Goal: Information Seeking & Learning: Learn about a topic

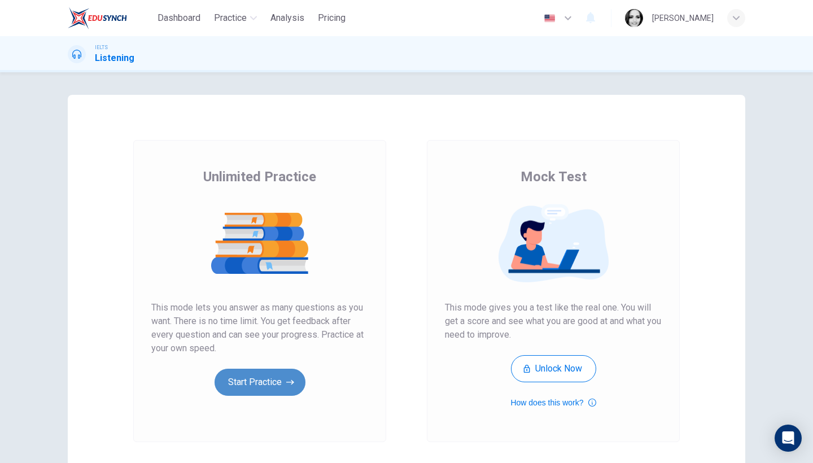
click at [253, 380] on button "Start Practice" at bounding box center [260, 382] width 91 height 27
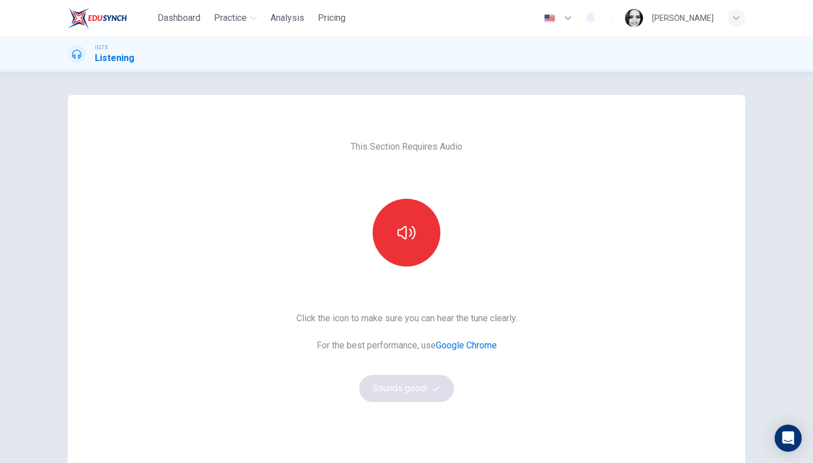
click at [441, 230] on div at bounding box center [406, 233] width 122 height 68
click at [423, 234] on button "button" at bounding box center [407, 233] width 68 height 68
click at [400, 393] on button "Sounds good!" at bounding box center [406, 388] width 95 height 27
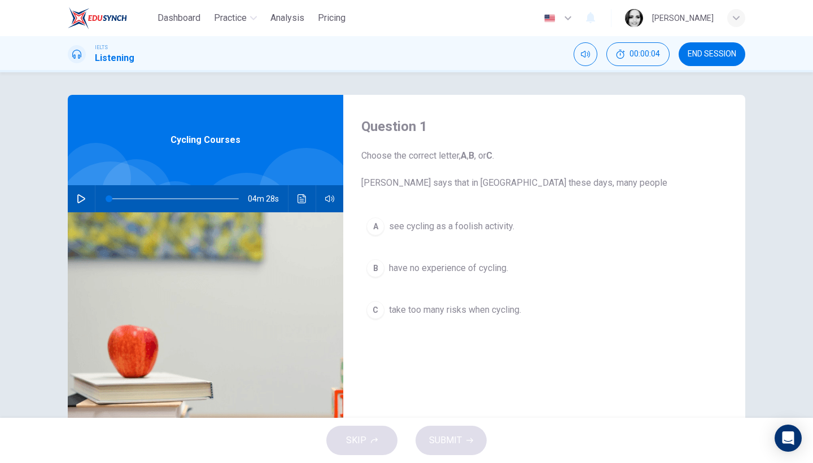
click at [80, 199] on icon "button" at bounding box center [81, 198] width 9 height 9
type input "19"
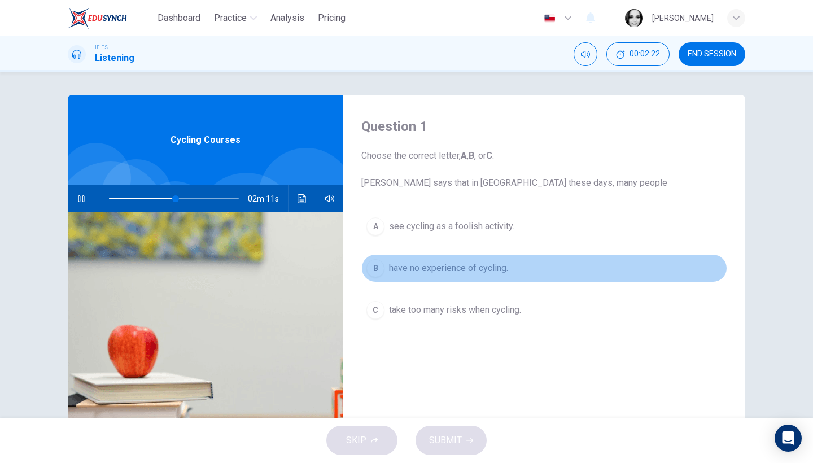
click at [439, 273] on span "have no experience of cycling." at bounding box center [448, 268] width 119 height 14
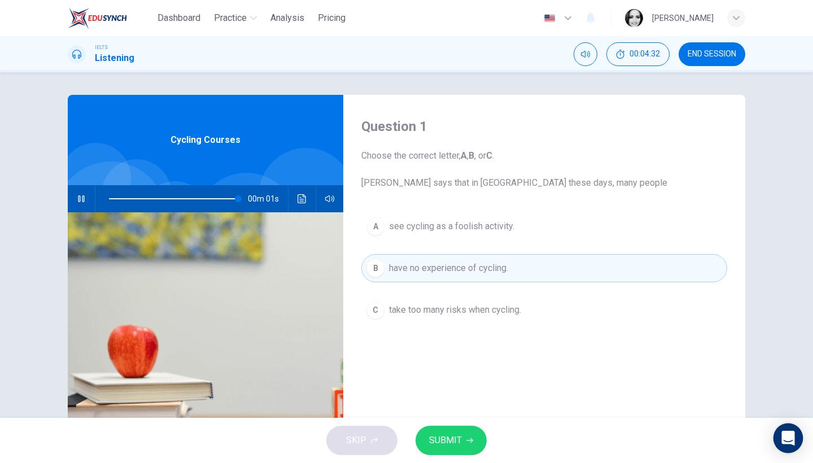
type input "0"
click at [508, 311] on span "take too many risks when cycling." at bounding box center [455, 310] width 132 height 14
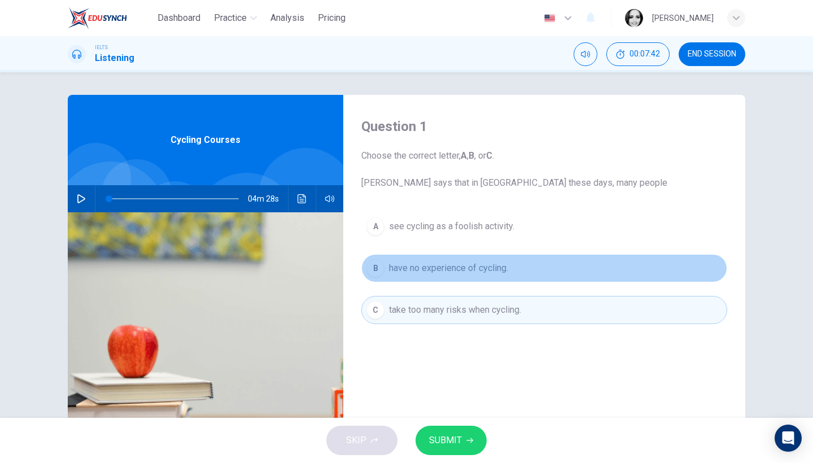
click at [441, 269] on span "have no experience of cycling." at bounding box center [448, 268] width 119 height 14
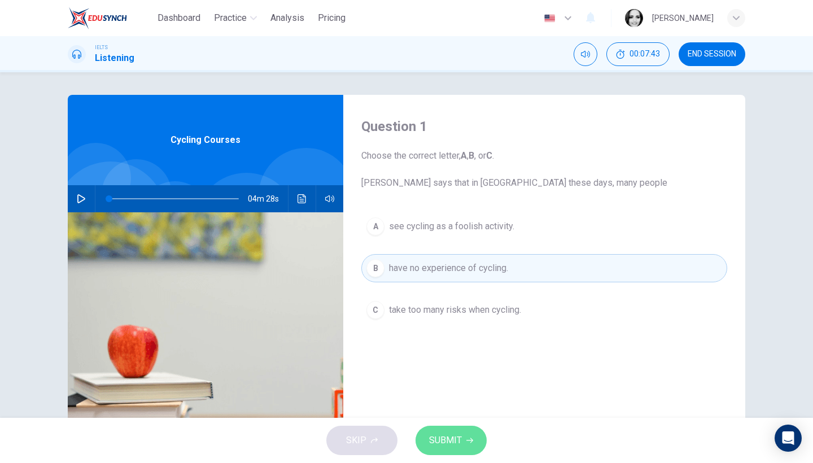
click at [436, 429] on button "SUBMIT" at bounding box center [450, 440] width 71 height 29
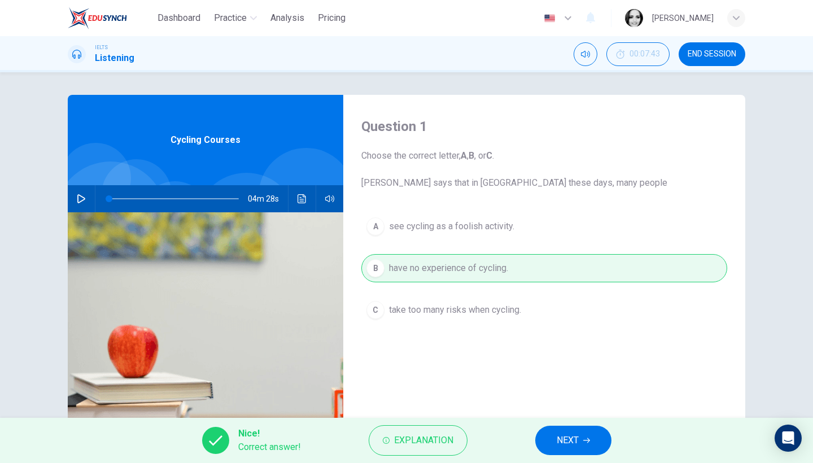
click at [560, 432] on span "NEXT" at bounding box center [568, 440] width 22 height 16
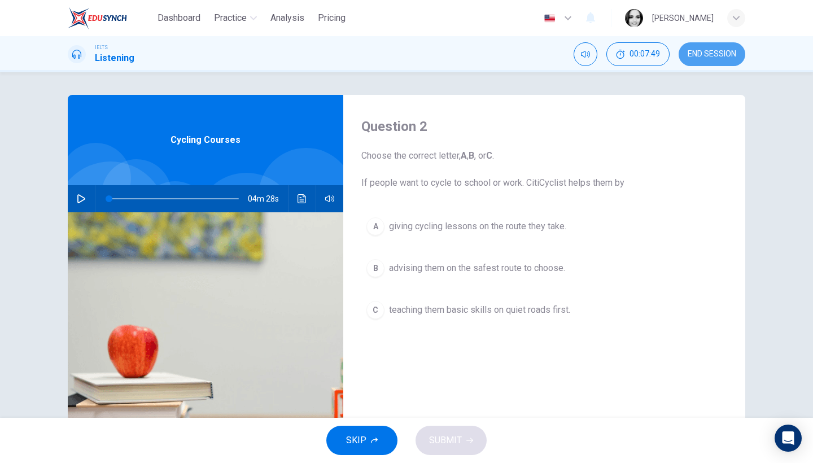
click at [701, 59] on button "END SESSION" at bounding box center [712, 54] width 67 height 24
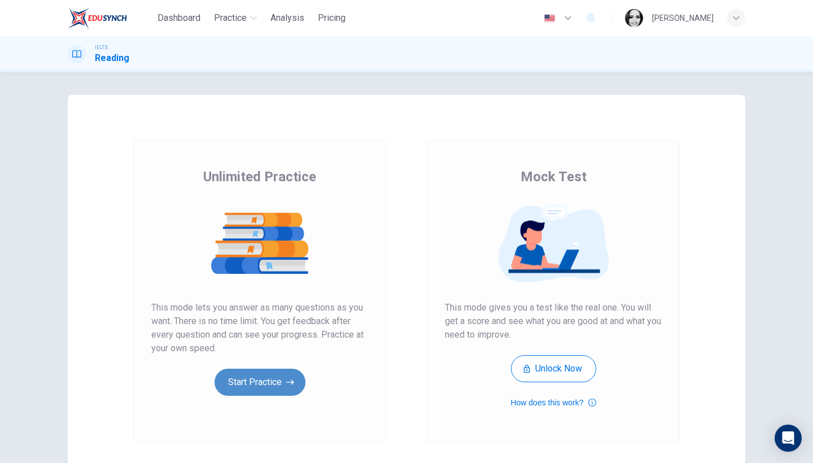
click at [275, 391] on button "Start Practice" at bounding box center [260, 382] width 91 height 27
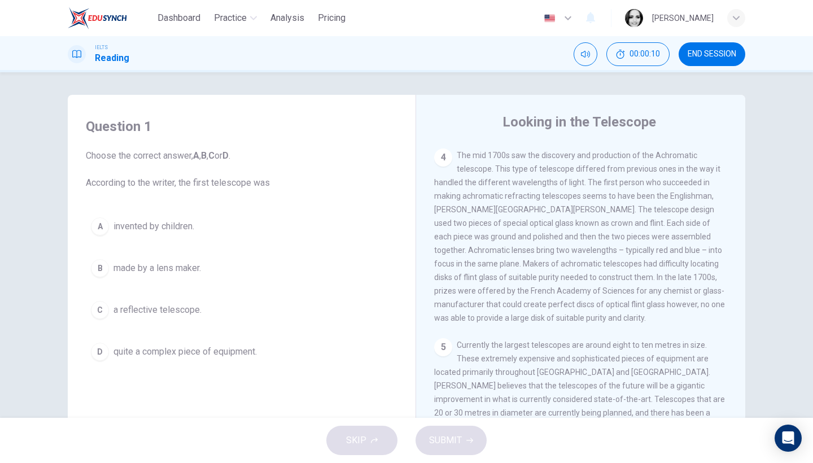
scroll to position [68, 0]
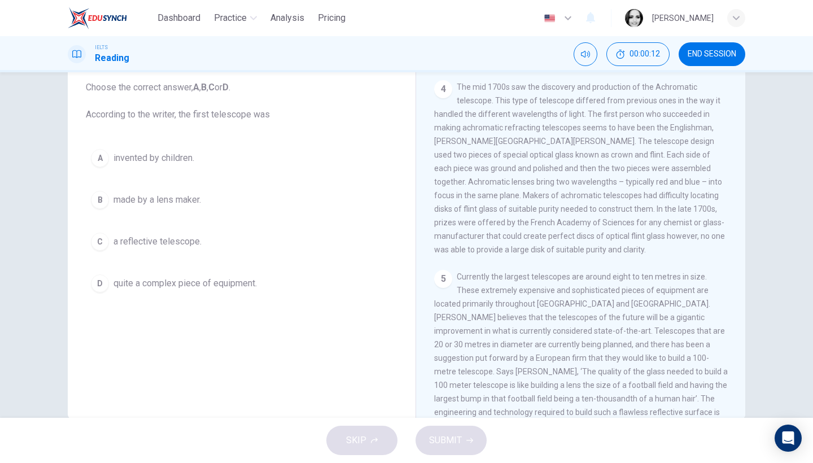
click at [733, 52] on span "END SESSION" at bounding box center [712, 54] width 49 height 9
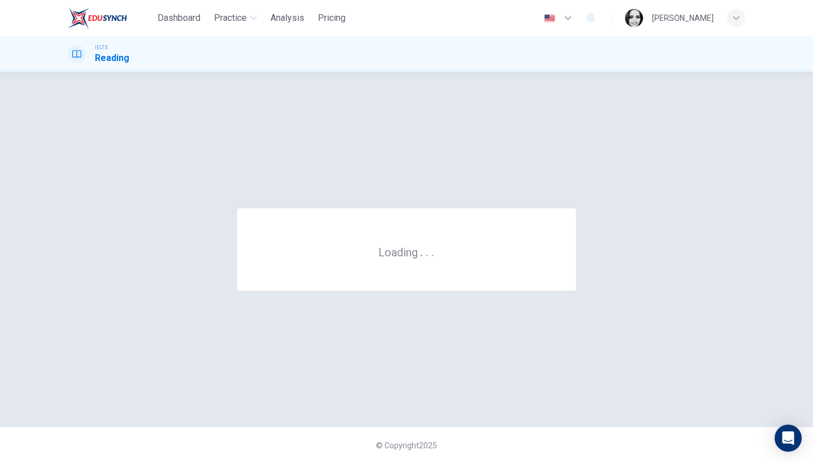
scroll to position [0, 0]
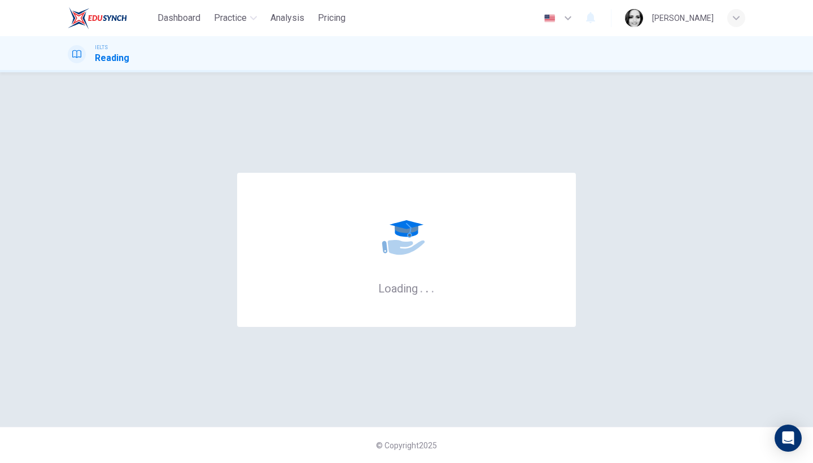
click at [737, 17] on icon "button" at bounding box center [736, 18] width 7 height 7
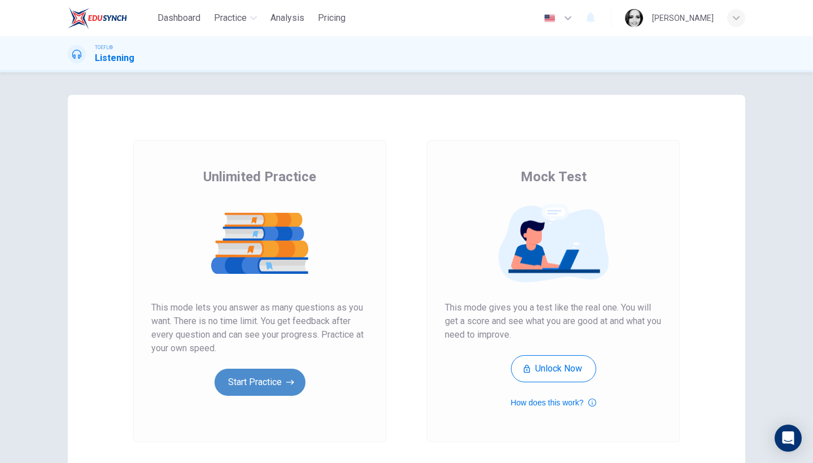
click at [272, 388] on button "Start Practice" at bounding box center [260, 382] width 91 height 27
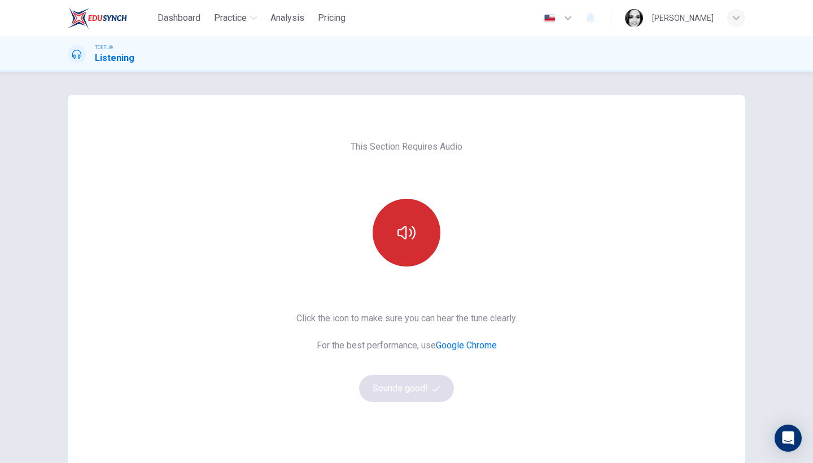
click at [388, 231] on button "button" at bounding box center [407, 233] width 68 height 68
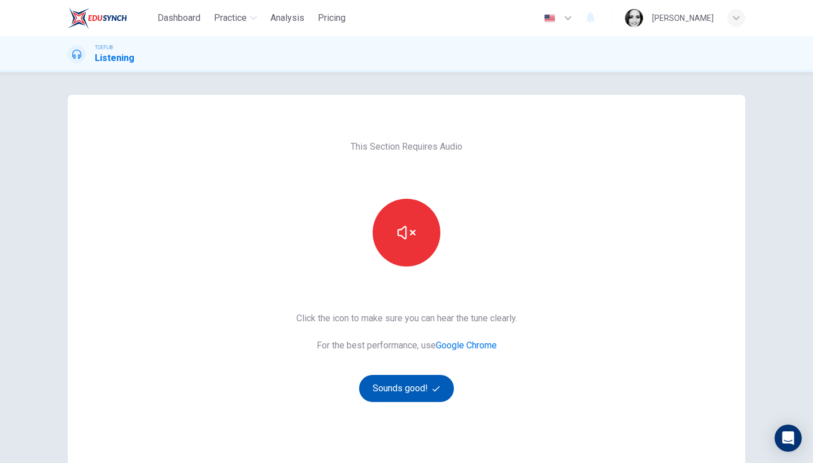
click at [412, 393] on button "Sounds good!" at bounding box center [406, 388] width 95 height 27
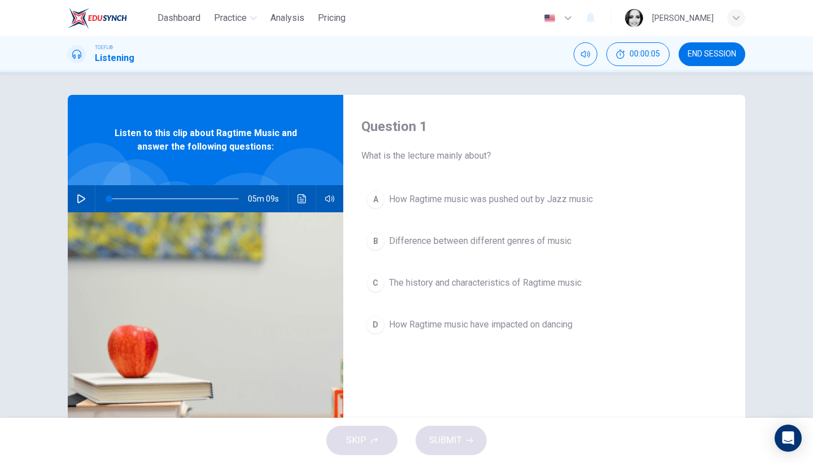
click at [720, 51] on span "END SESSION" at bounding box center [712, 54] width 49 height 9
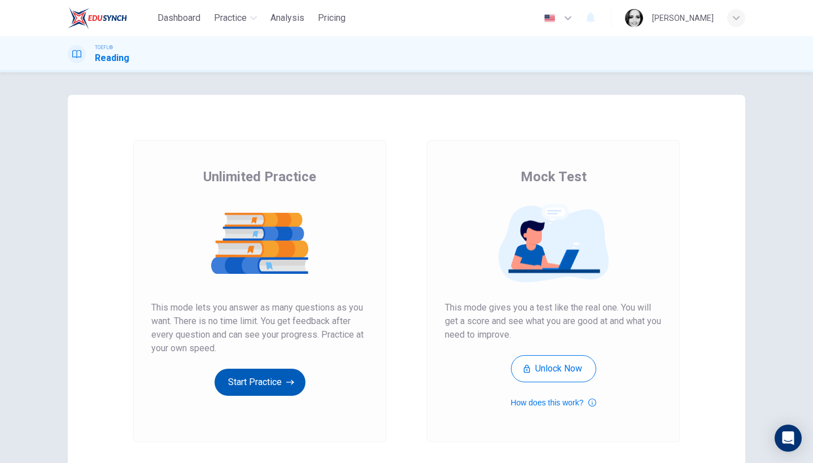
click at [268, 393] on button "Start Practice" at bounding box center [260, 382] width 91 height 27
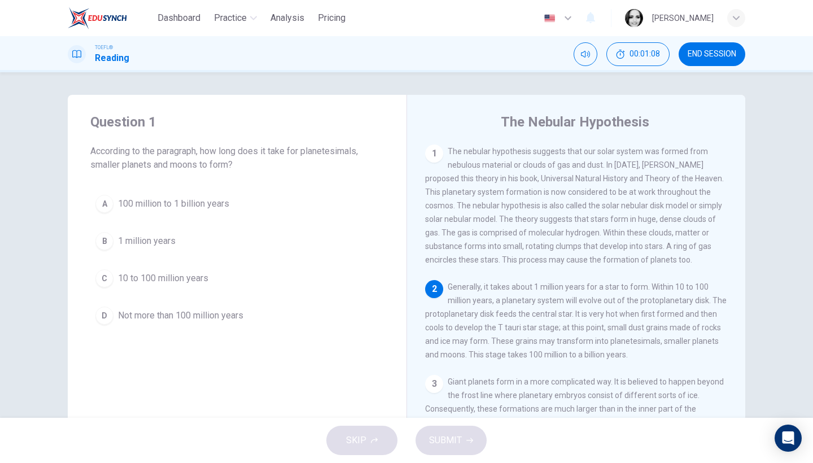
click at [173, 286] on button "C 10 to 100 million years" at bounding box center [237, 278] width 294 height 28
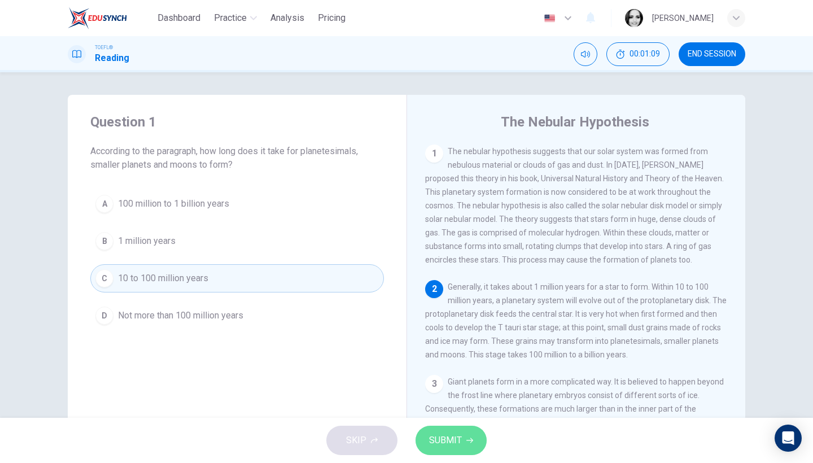
click at [457, 435] on span "SUBMIT" at bounding box center [445, 440] width 33 height 16
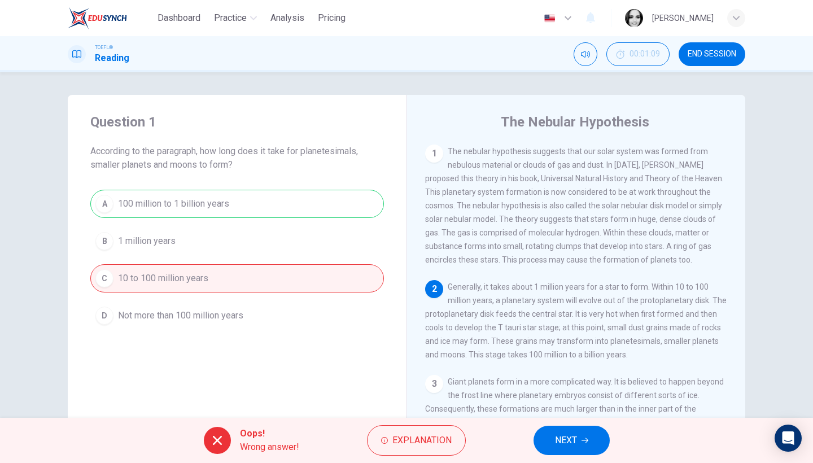
click at [555, 442] on span "NEXT" at bounding box center [566, 440] width 22 height 16
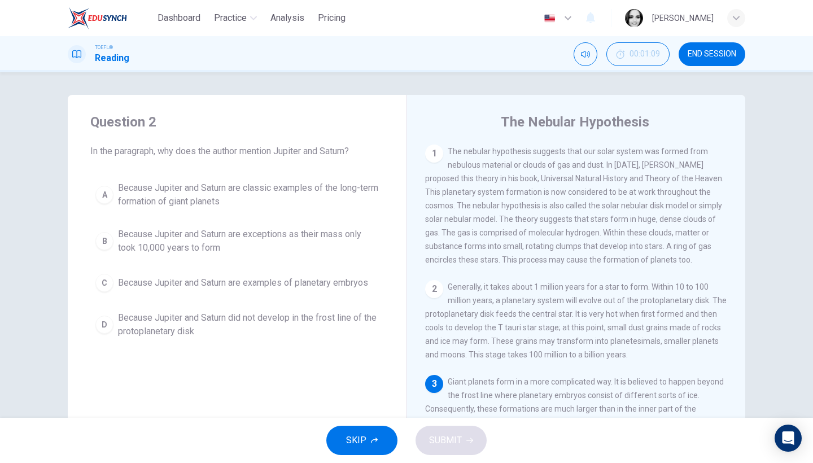
scroll to position [100, 0]
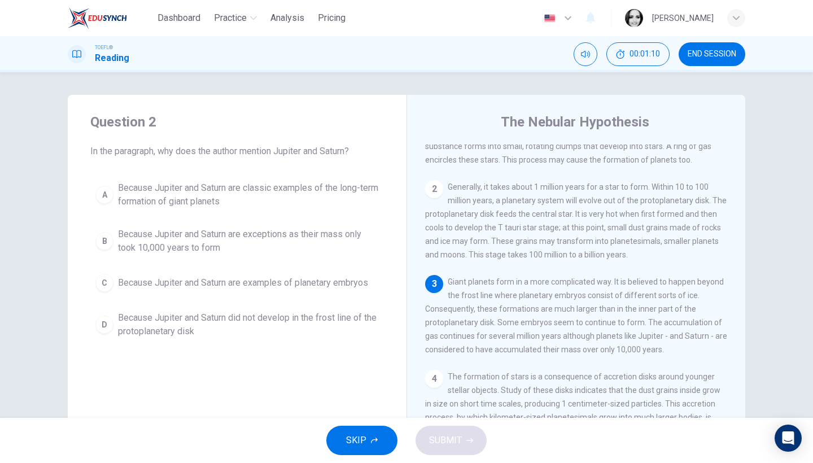
click at [696, 52] on span "END SESSION" at bounding box center [712, 54] width 49 height 9
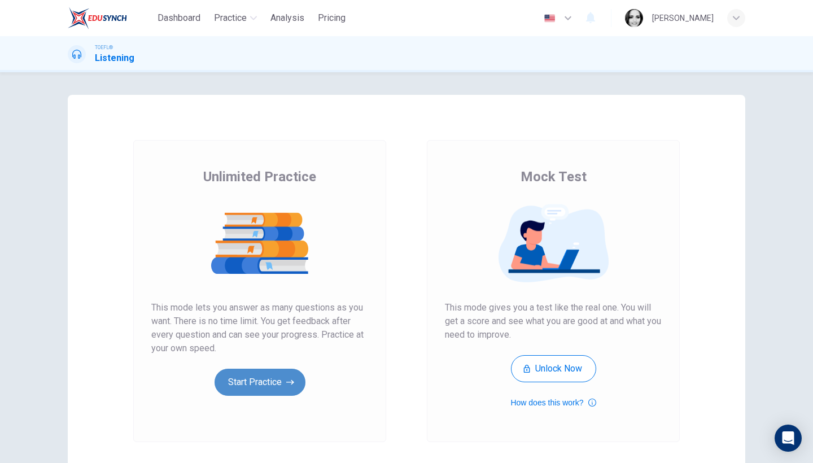
click at [268, 388] on button "Start Practice" at bounding box center [260, 382] width 91 height 27
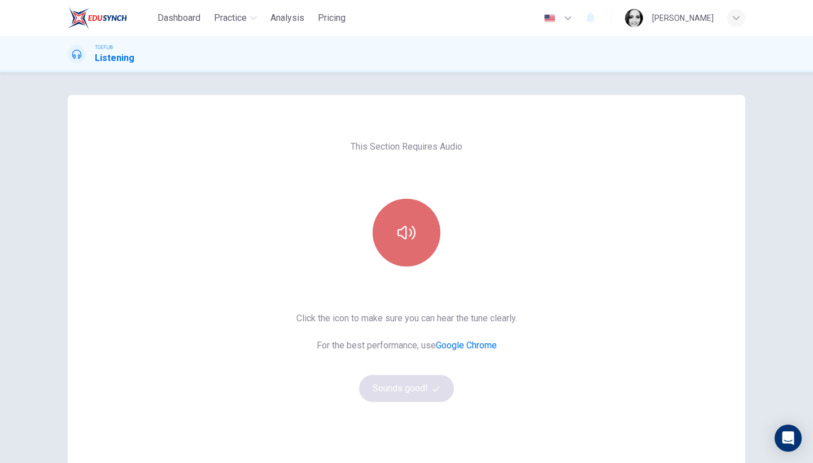
click at [404, 243] on button "button" at bounding box center [407, 233] width 68 height 68
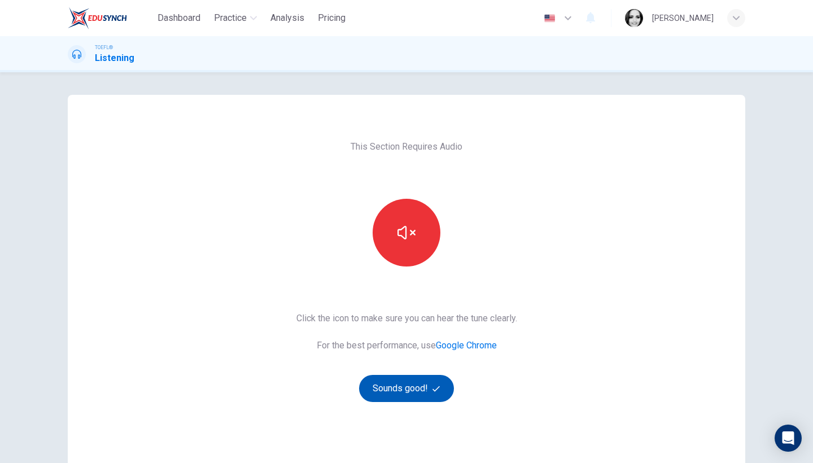
click at [418, 384] on button "Sounds good!" at bounding box center [406, 388] width 95 height 27
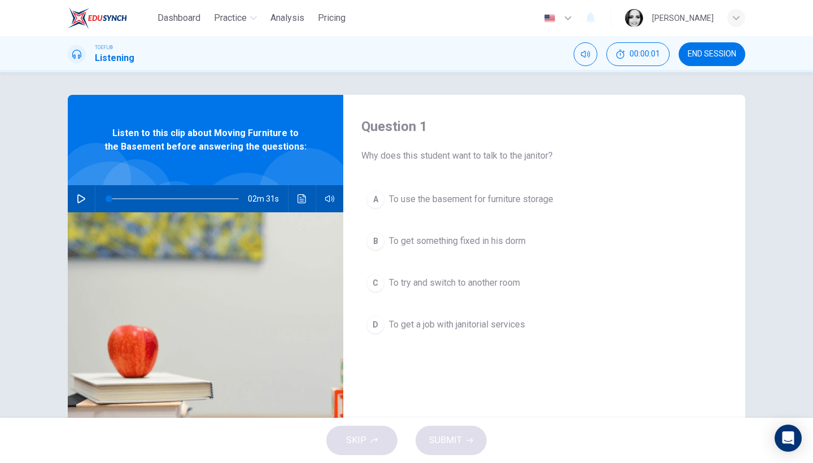
click at [77, 199] on icon "button" at bounding box center [81, 198] width 9 height 9
type input "0"
click at [469, 190] on button "A To use the basement for furniture storage" at bounding box center [544, 199] width 366 height 28
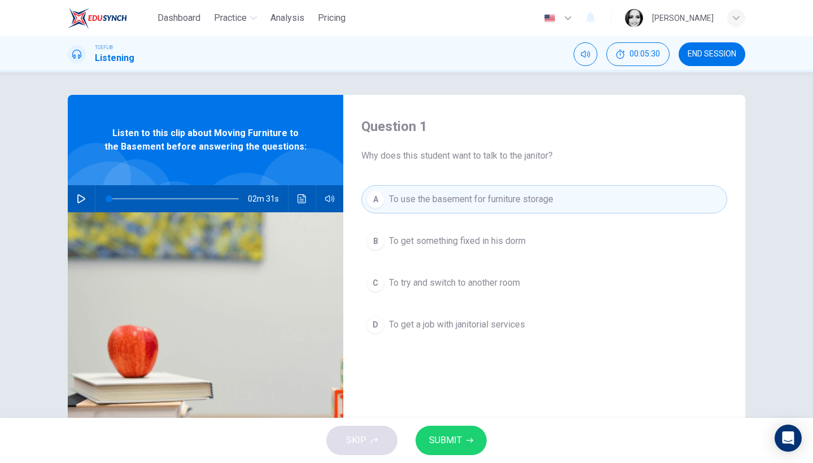
click at [445, 436] on span "SUBMIT" at bounding box center [445, 440] width 33 height 16
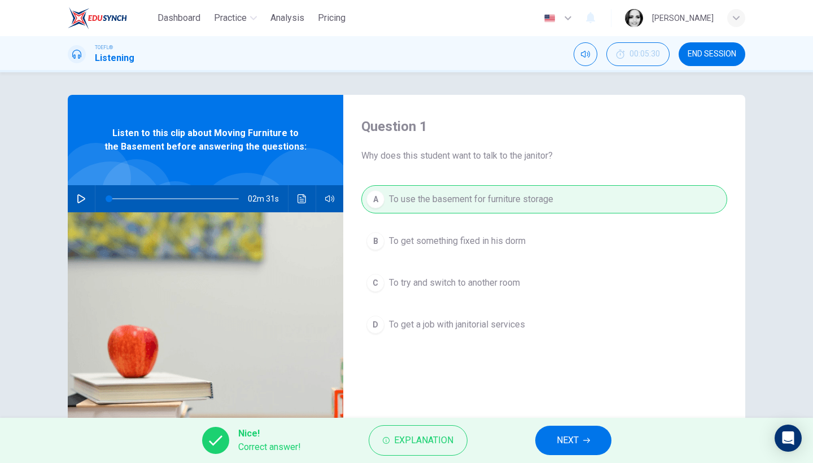
click at [552, 450] on button "NEXT" at bounding box center [573, 440] width 76 height 29
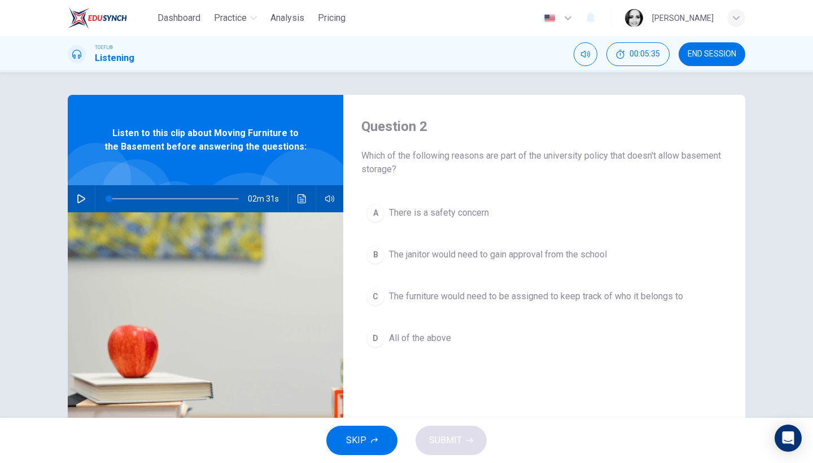
click at [421, 204] on button "A There is a safety concern" at bounding box center [544, 213] width 366 height 28
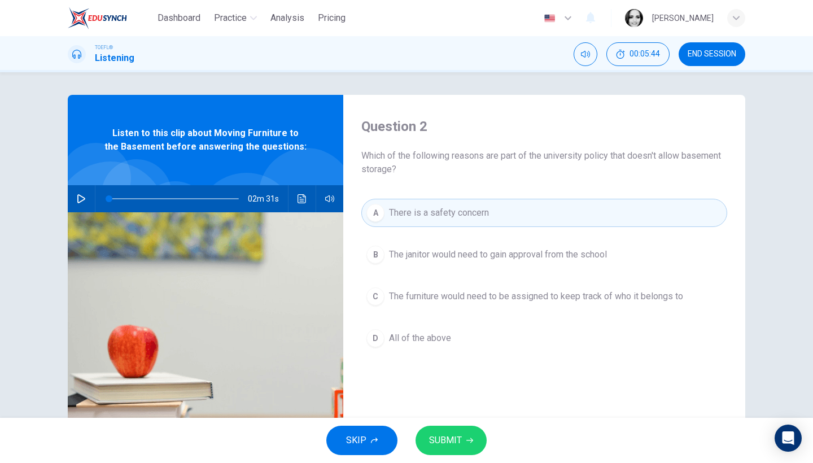
click at [426, 333] on span "All of the above" at bounding box center [420, 338] width 62 height 14
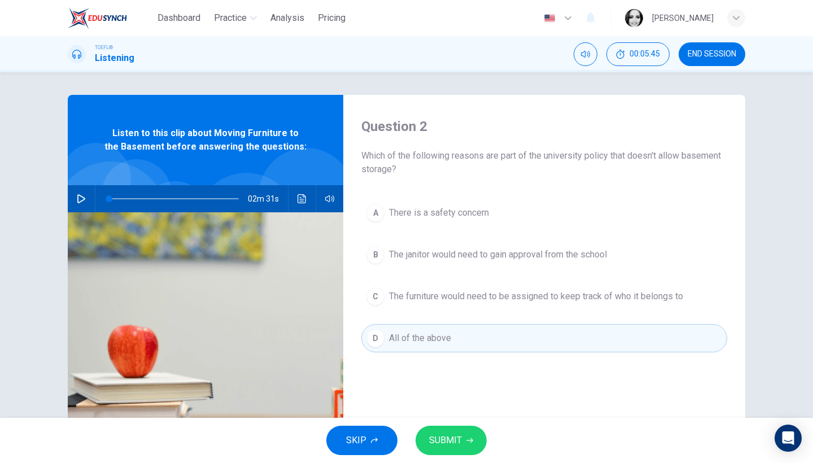
click at [461, 442] on span "SUBMIT" at bounding box center [445, 440] width 33 height 16
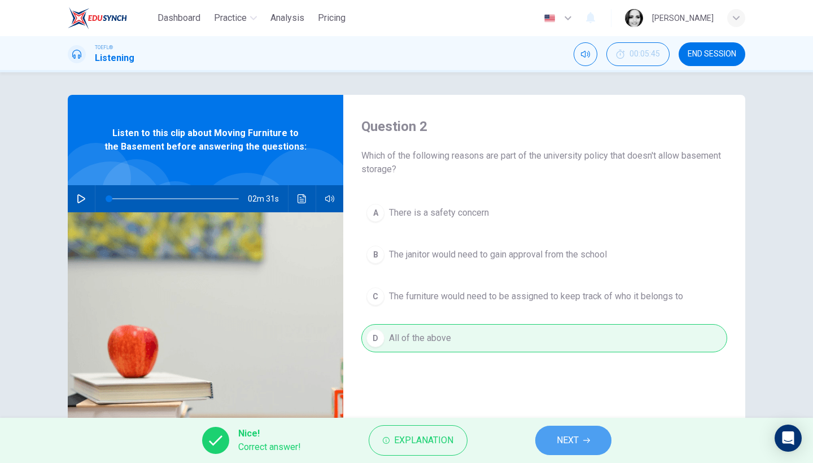
click at [579, 434] on span "NEXT" at bounding box center [568, 440] width 22 height 16
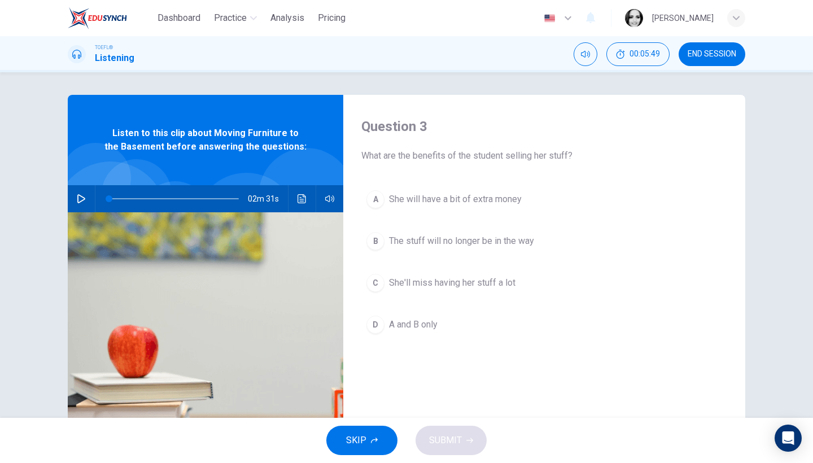
click at [464, 204] on span "She will have a bit of extra money" at bounding box center [455, 199] width 133 height 14
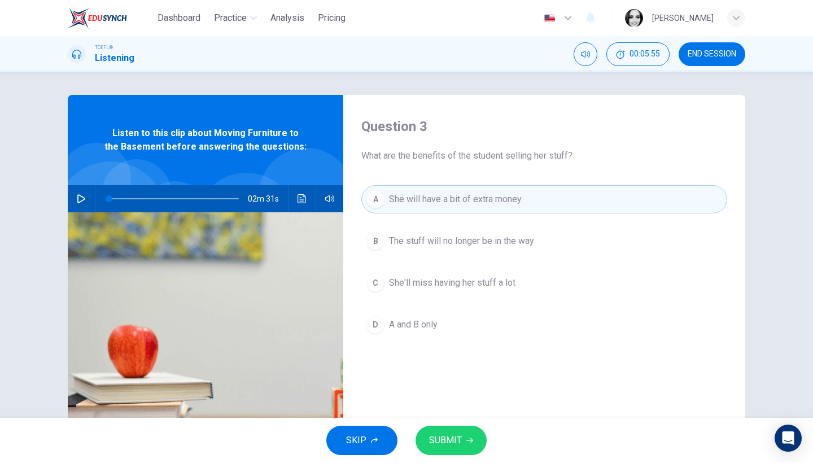
click at [475, 435] on button "SUBMIT" at bounding box center [450, 440] width 71 height 29
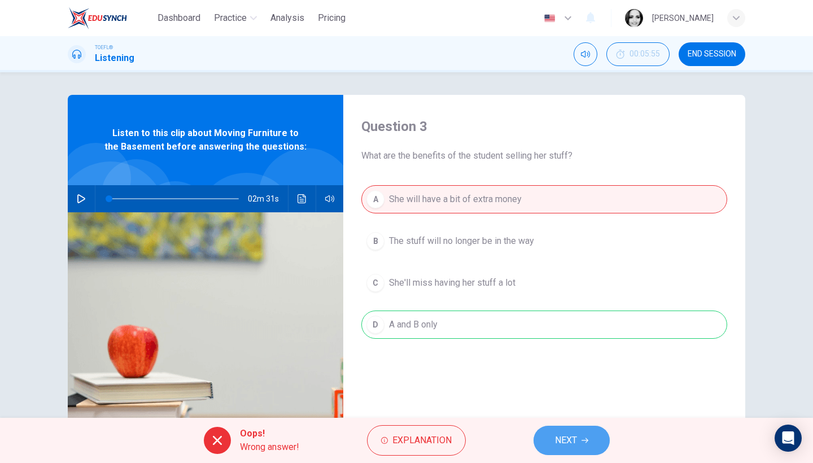
click at [591, 428] on button "NEXT" at bounding box center [571, 440] width 76 height 29
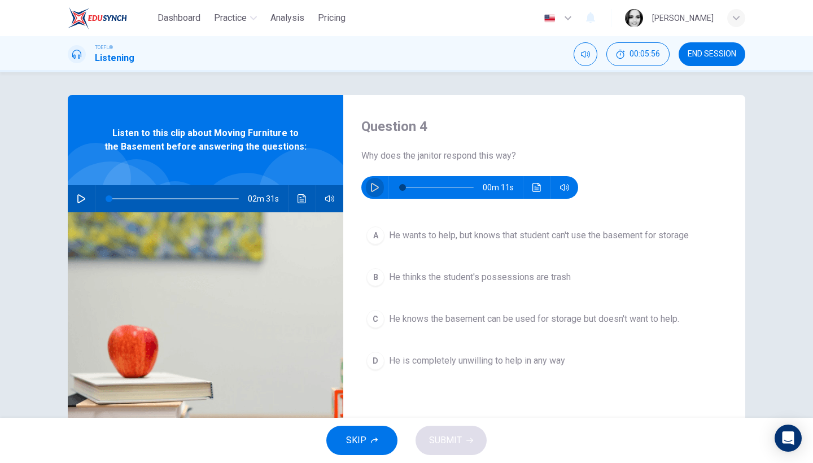
click at [377, 188] on icon "button" at bounding box center [375, 187] width 8 height 9
type input "0"
click at [434, 242] on button "A He wants to help, but knows that student can't use the basement for storage" at bounding box center [544, 235] width 366 height 28
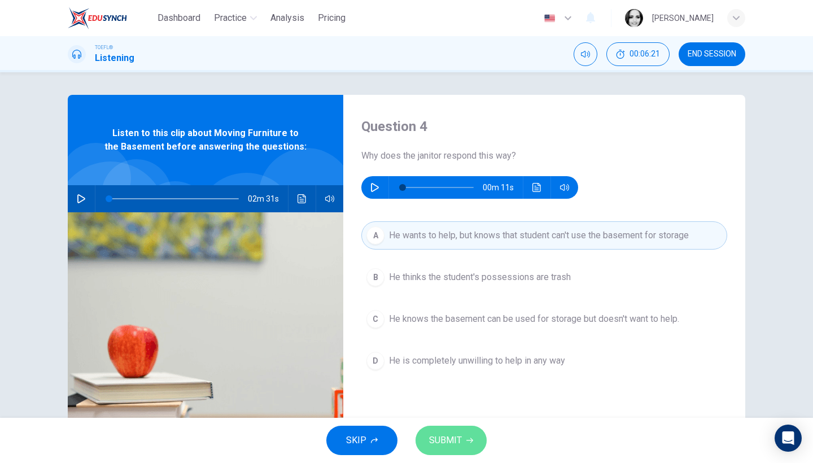
click at [455, 432] on button "SUBMIT" at bounding box center [450, 440] width 71 height 29
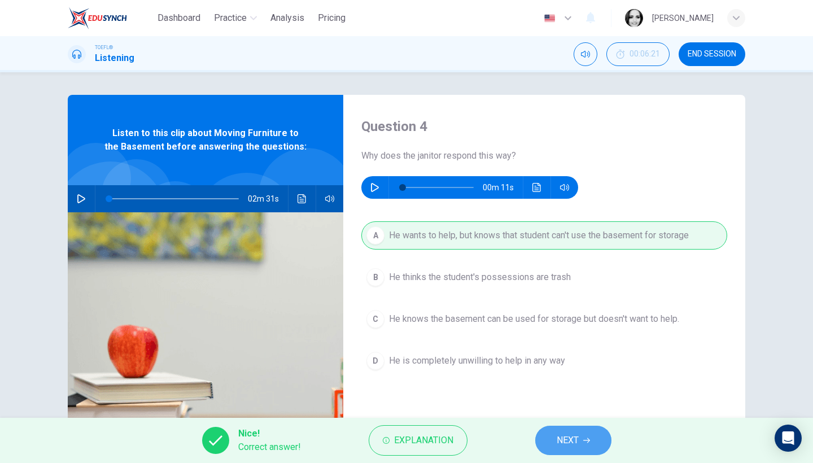
click at [597, 436] on button "NEXT" at bounding box center [573, 440] width 76 height 29
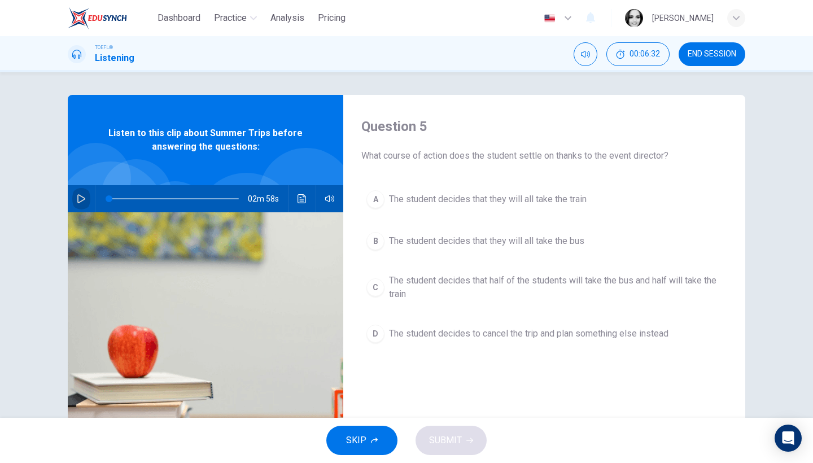
drag, startPoint x: 71, startPoint y: 200, endPoint x: 85, endPoint y: 202, distance: 14.2
click at [72, 200] on button "button" at bounding box center [81, 198] width 18 height 27
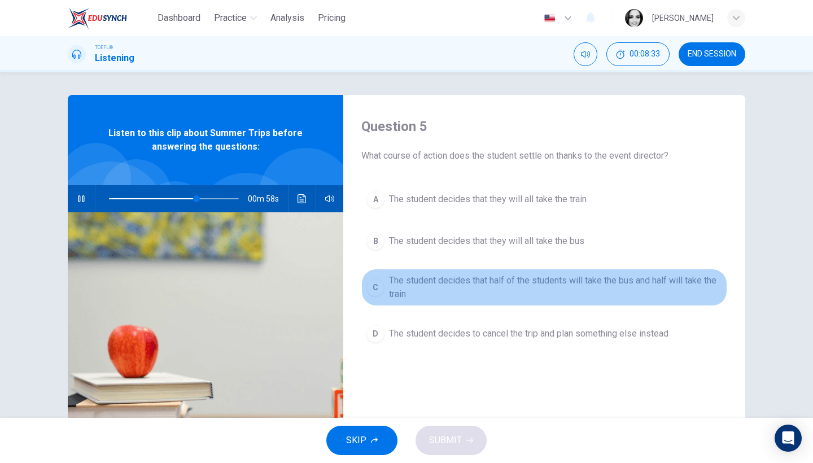
click at [453, 287] on span "The student decides that half of the students will take the bus and half will t…" at bounding box center [555, 287] width 333 height 27
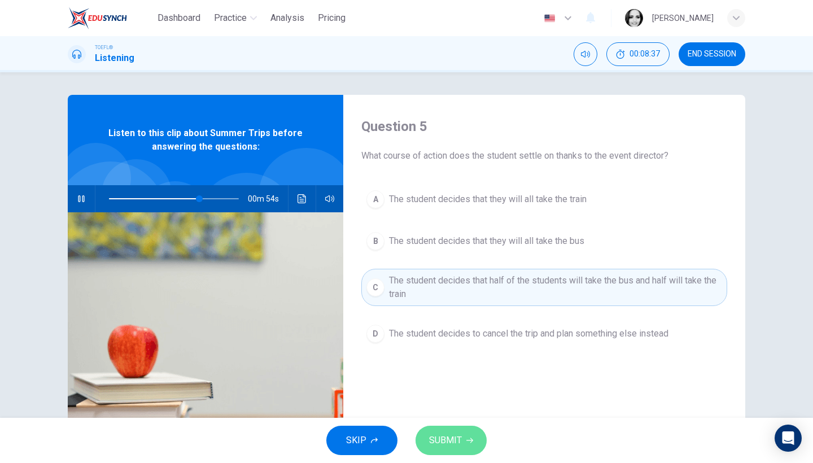
click at [447, 435] on span "SUBMIT" at bounding box center [445, 440] width 33 height 16
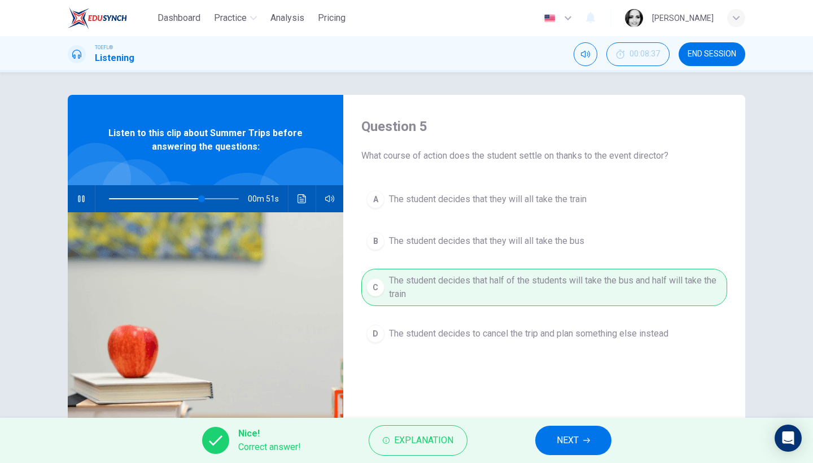
click at [572, 440] on span "NEXT" at bounding box center [568, 440] width 22 height 16
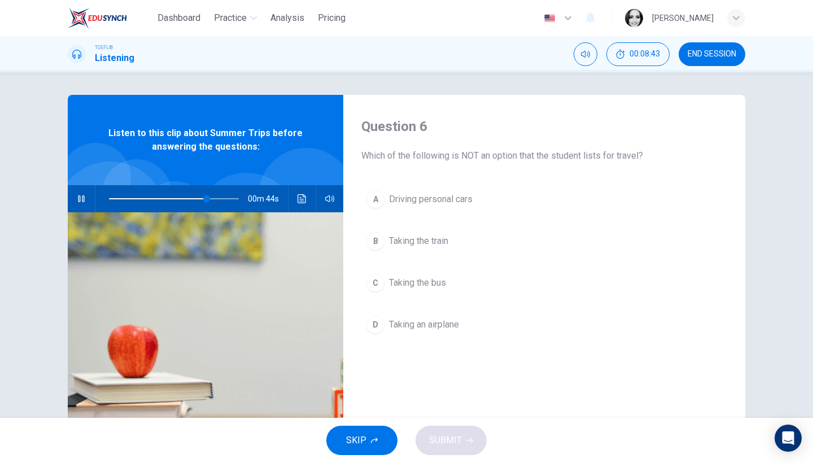
click at [443, 204] on span "Driving personal cars" at bounding box center [431, 199] width 84 height 14
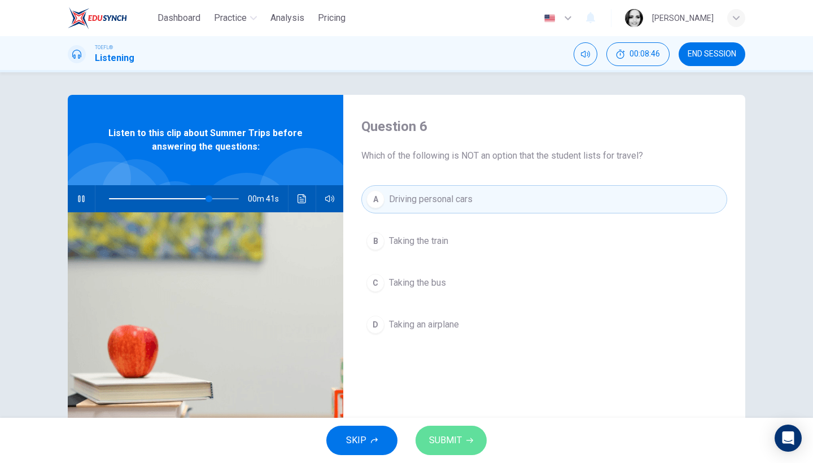
click at [459, 446] on span "SUBMIT" at bounding box center [445, 440] width 33 height 16
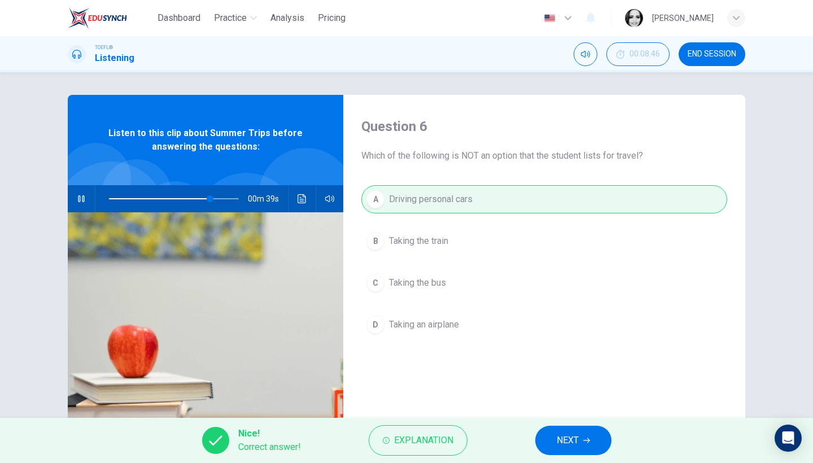
click at [563, 435] on span "NEXT" at bounding box center [568, 440] width 22 height 16
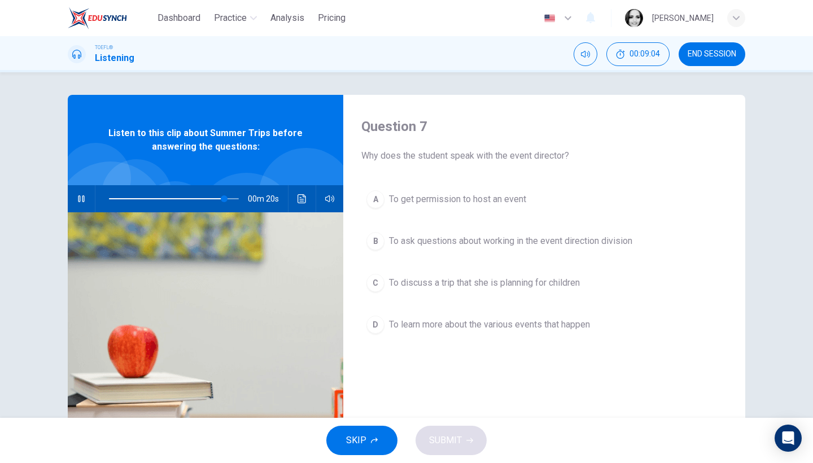
click at [465, 285] on span "To discuss a trip that she is planning for children" at bounding box center [484, 283] width 191 height 14
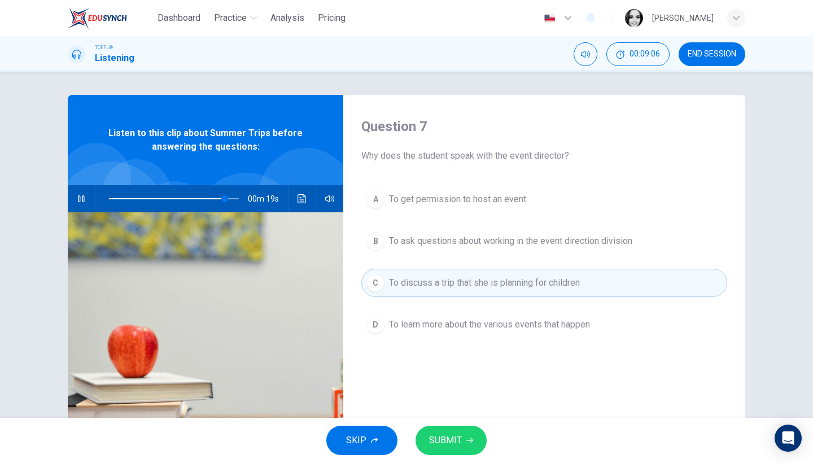
click at [463, 443] on button "SUBMIT" at bounding box center [450, 440] width 71 height 29
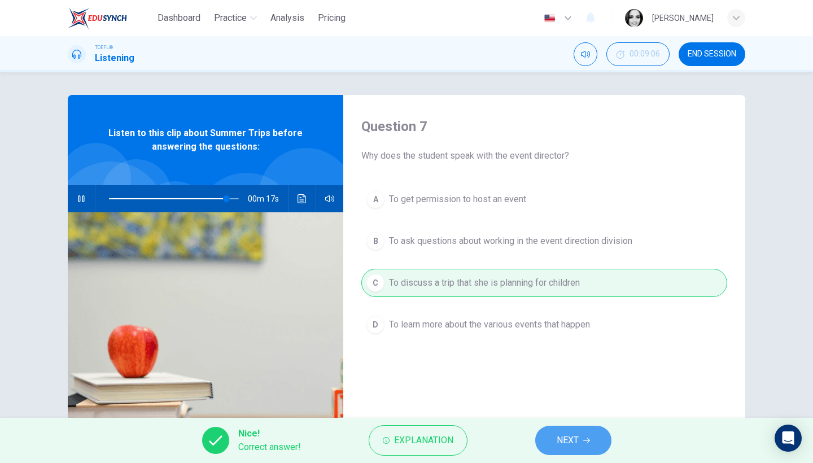
click at [578, 431] on button "NEXT" at bounding box center [573, 440] width 76 height 29
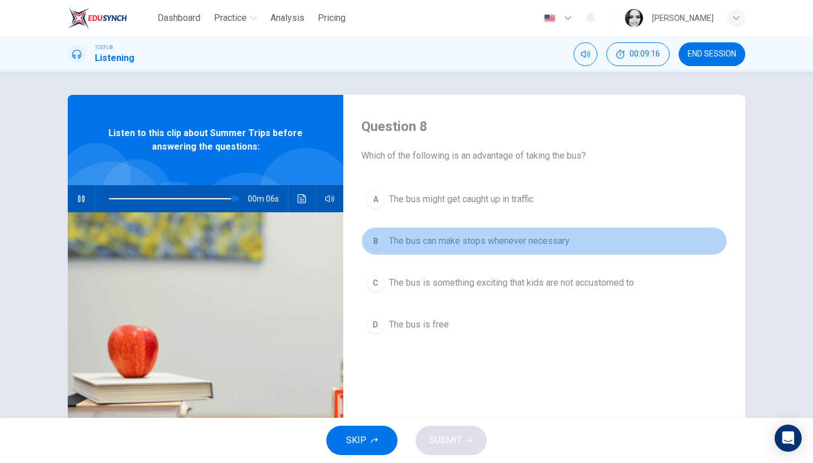
click at [522, 245] on span "The bus can make stops whenever necessary" at bounding box center [479, 241] width 181 height 14
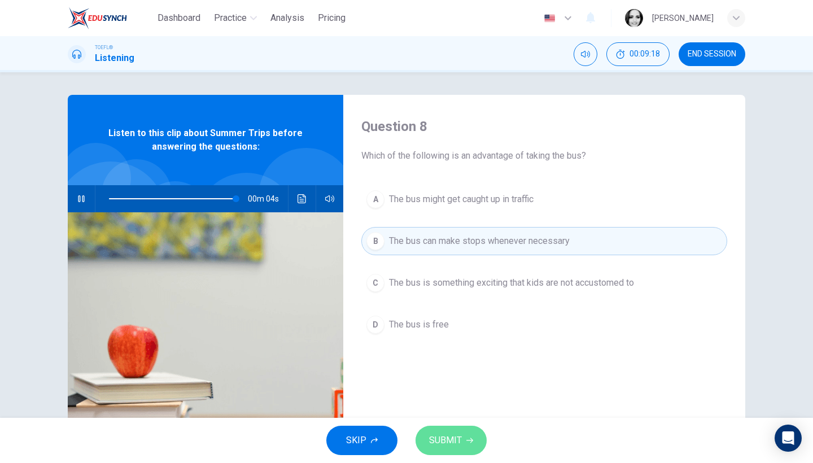
click at [447, 448] on button "SUBMIT" at bounding box center [450, 440] width 71 height 29
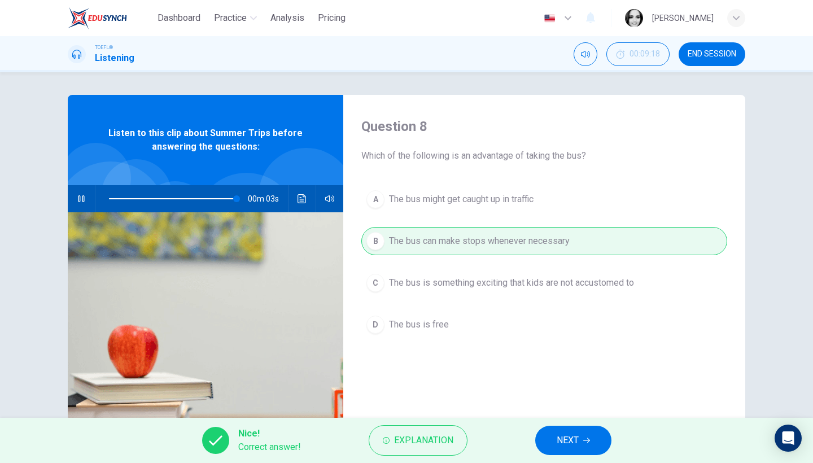
type input "99"
click at [584, 436] on button "NEXT" at bounding box center [573, 440] width 76 height 29
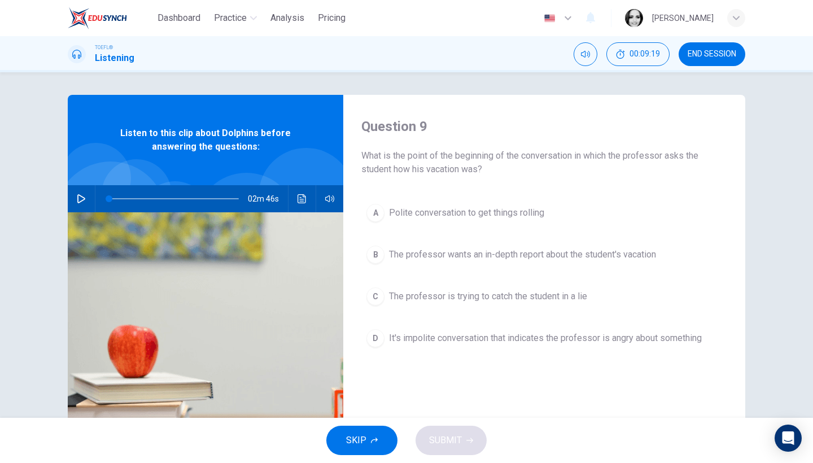
click at [79, 202] on icon "button" at bounding box center [81, 198] width 8 height 9
type input "0"
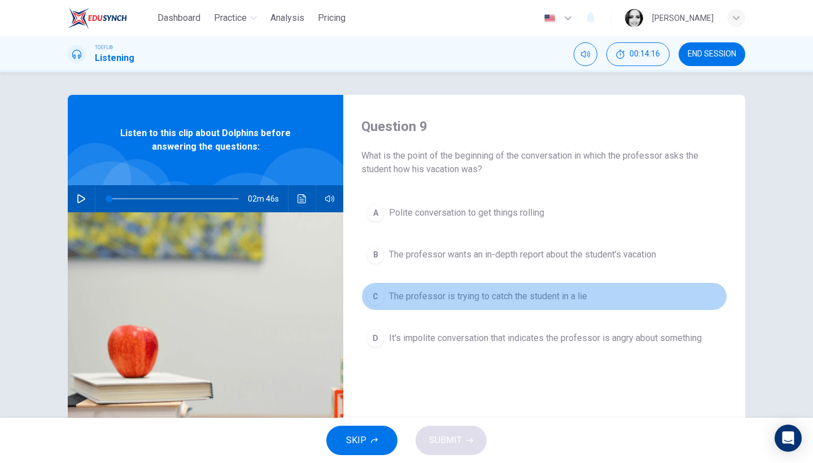
click at [560, 297] on span "The professor is trying to catch the student in a lie" at bounding box center [488, 297] width 198 height 14
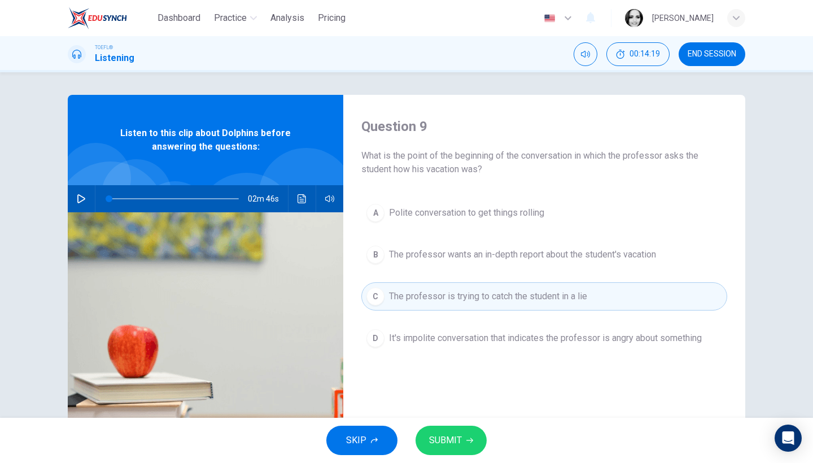
click at [466, 434] on button "SUBMIT" at bounding box center [450, 440] width 71 height 29
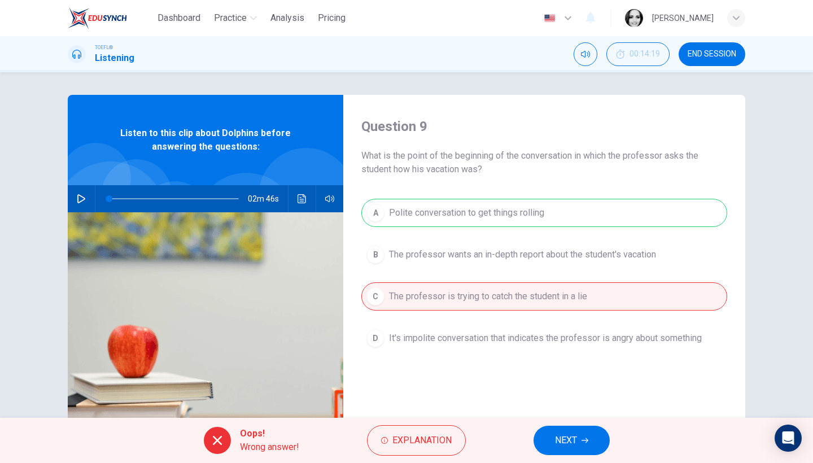
click at [574, 439] on span "NEXT" at bounding box center [566, 440] width 22 height 16
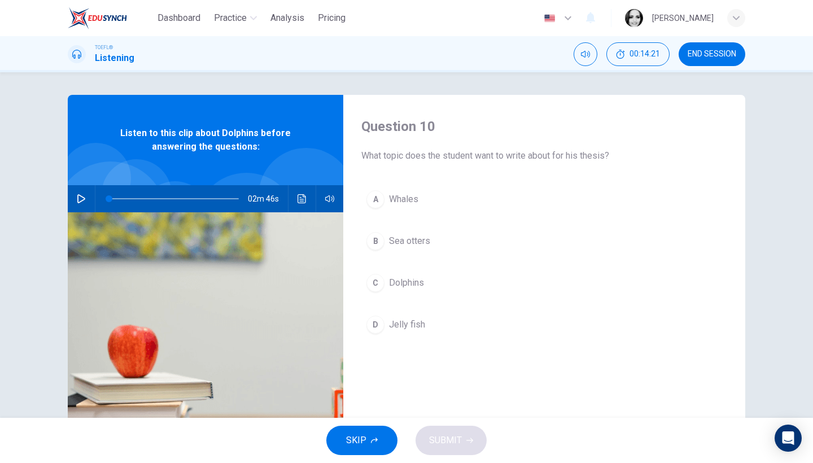
click at [414, 275] on button "C Dolphins" at bounding box center [544, 283] width 366 height 28
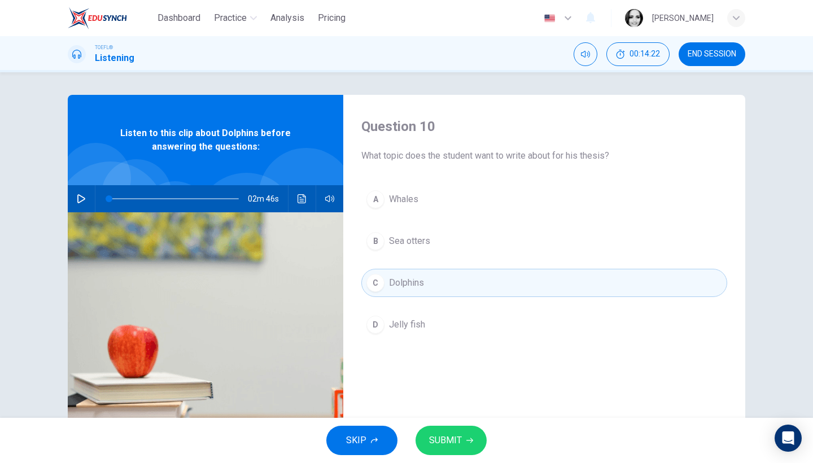
click at [463, 440] on button "SUBMIT" at bounding box center [450, 440] width 71 height 29
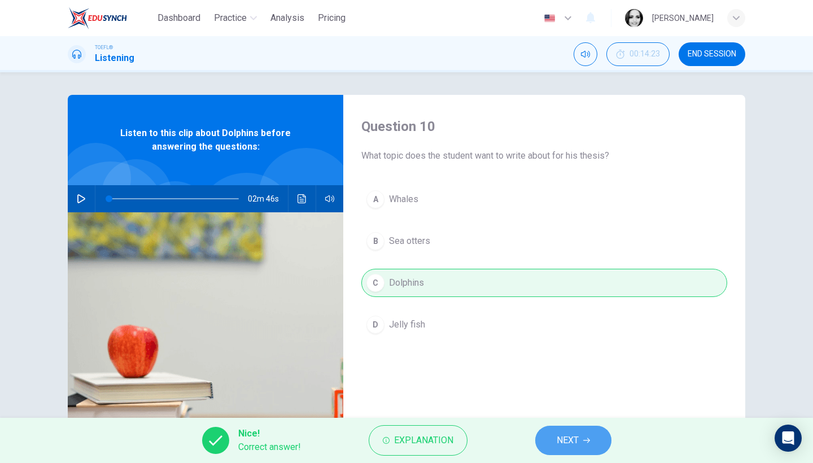
click at [579, 448] on button "NEXT" at bounding box center [573, 440] width 76 height 29
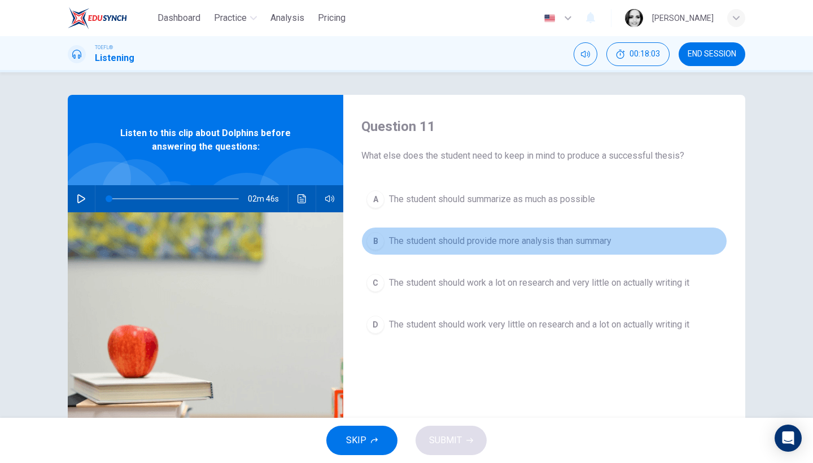
click at [539, 238] on span "The student should provide more analysis than summary" at bounding box center [500, 241] width 222 height 14
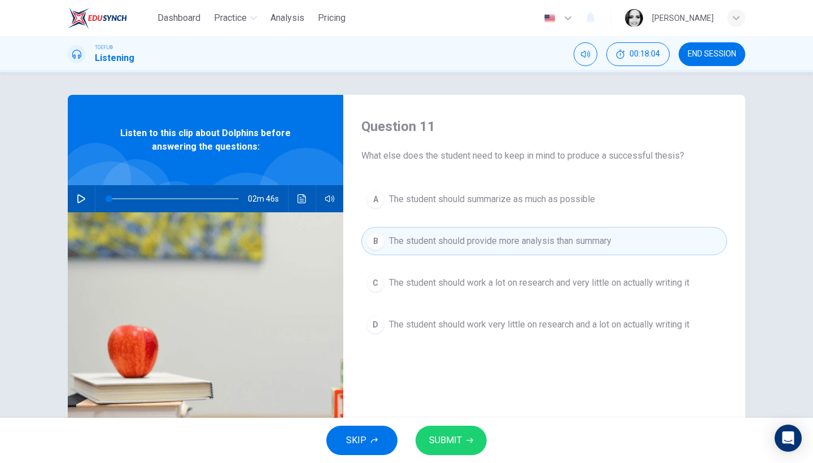
click at [441, 440] on span "SUBMIT" at bounding box center [445, 440] width 33 height 16
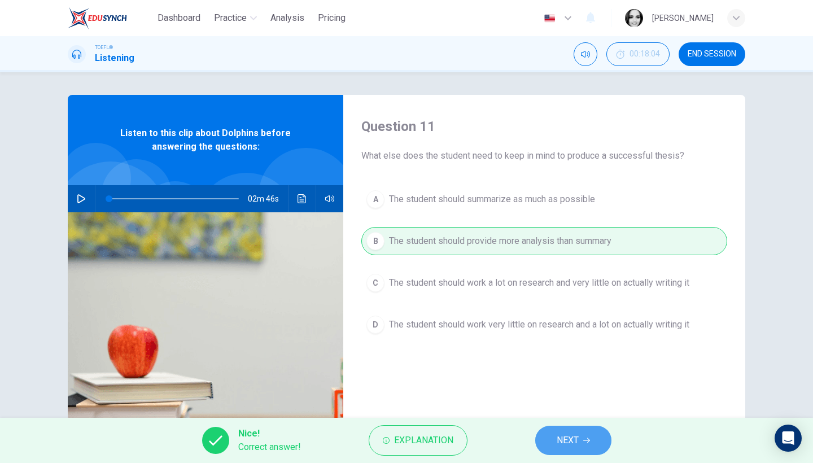
click at [567, 431] on button "NEXT" at bounding box center [573, 440] width 76 height 29
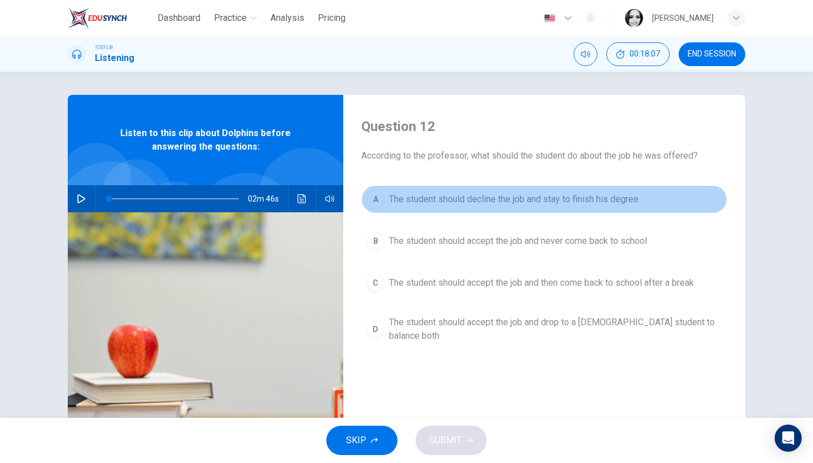
click at [502, 202] on span "The student should decline the job and stay to finish his degree" at bounding box center [514, 199] width 250 height 14
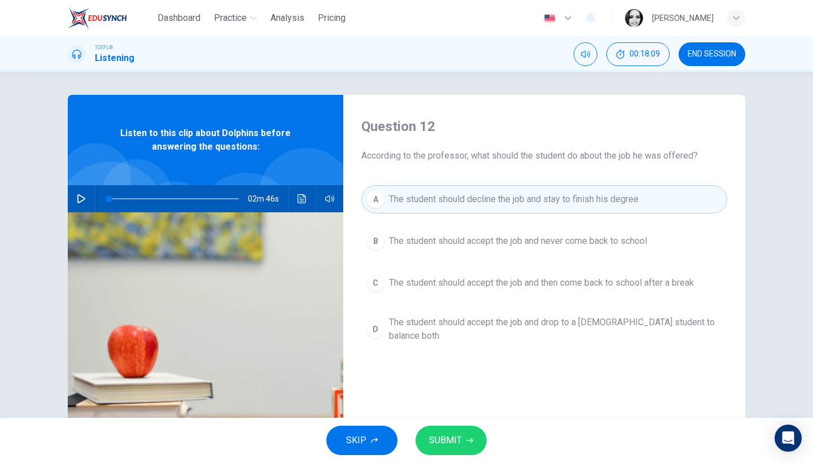
click at [445, 446] on span "SUBMIT" at bounding box center [445, 440] width 33 height 16
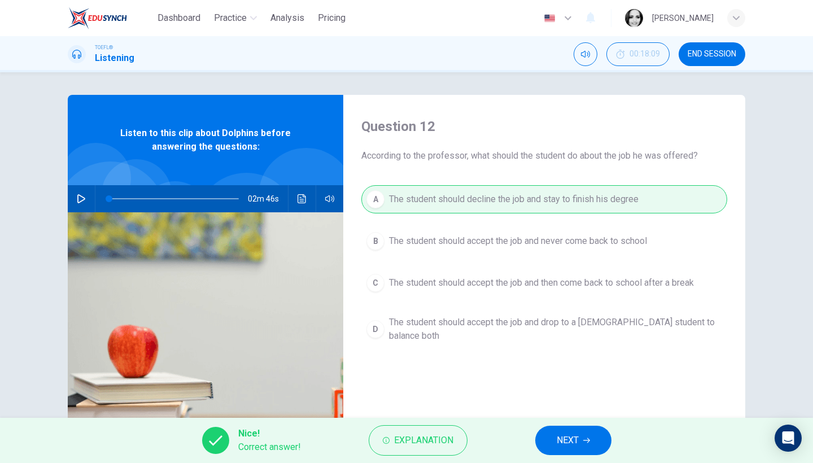
click at [574, 433] on span "NEXT" at bounding box center [568, 440] width 22 height 16
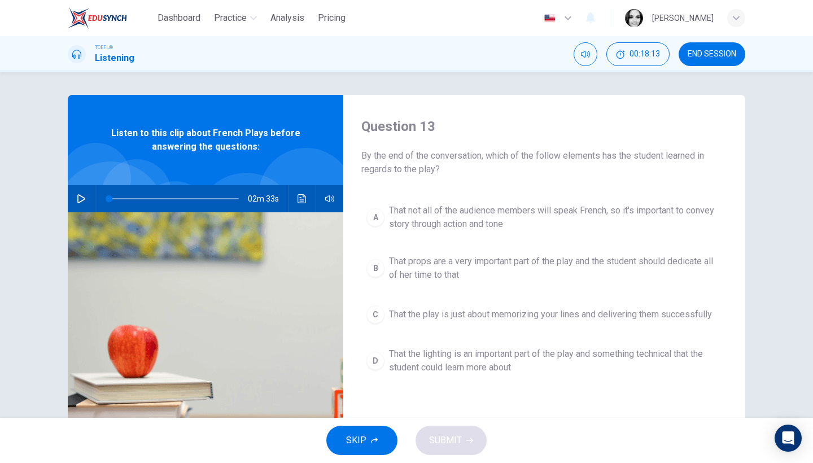
click at [82, 200] on icon "button" at bounding box center [81, 198] width 8 height 9
type input "0"
click at [482, 208] on span "That not all of the audience members will speak French, so it's important to co…" at bounding box center [555, 217] width 333 height 27
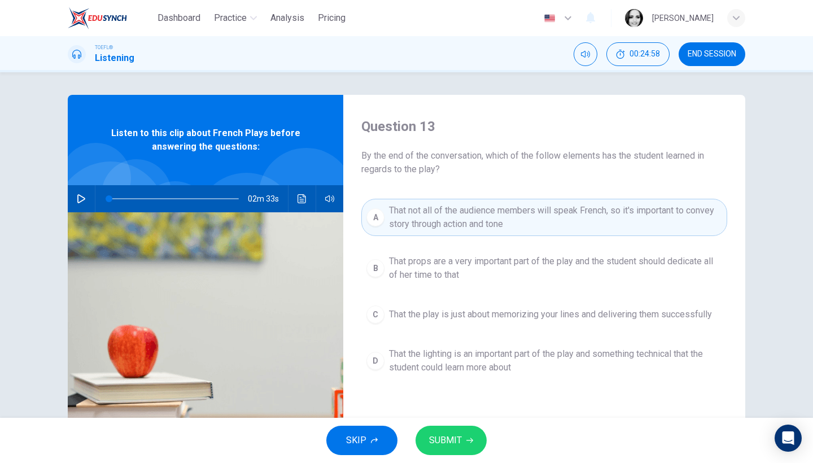
click at [456, 441] on span "SUBMIT" at bounding box center [445, 440] width 33 height 16
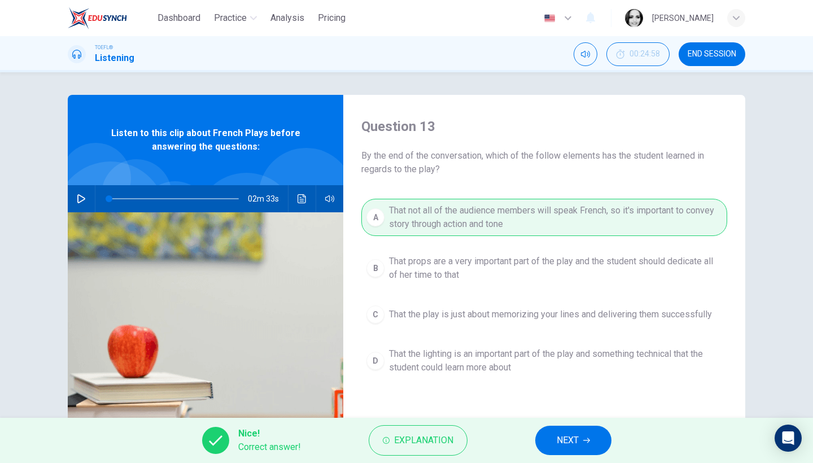
click at [564, 447] on span "NEXT" at bounding box center [568, 440] width 22 height 16
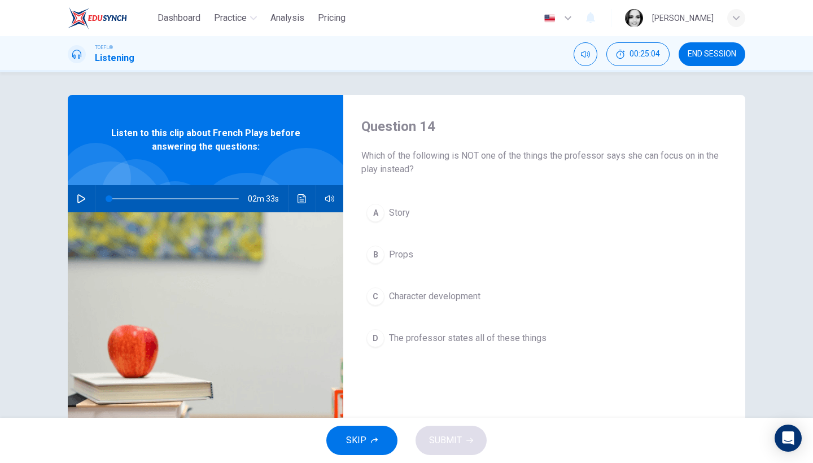
click at [449, 328] on button "D The professor states all of these things" at bounding box center [544, 338] width 366 height 28
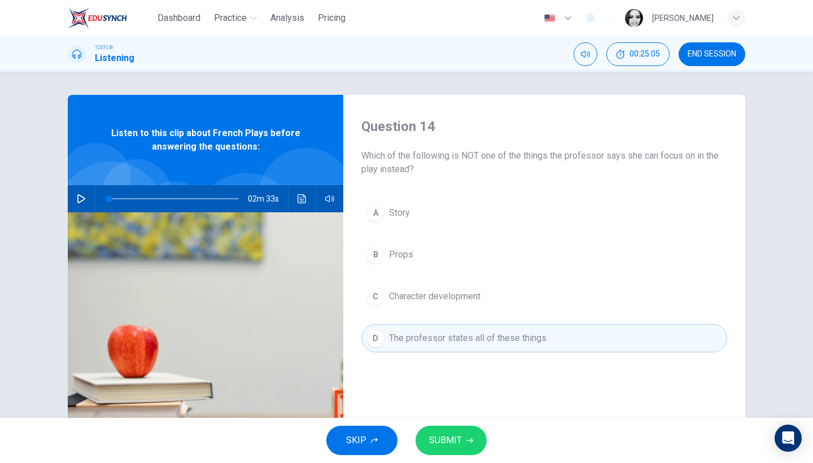
click at [456, 444] on span "SUBMIT" at bounding box center [445, 440] width 33 height 16
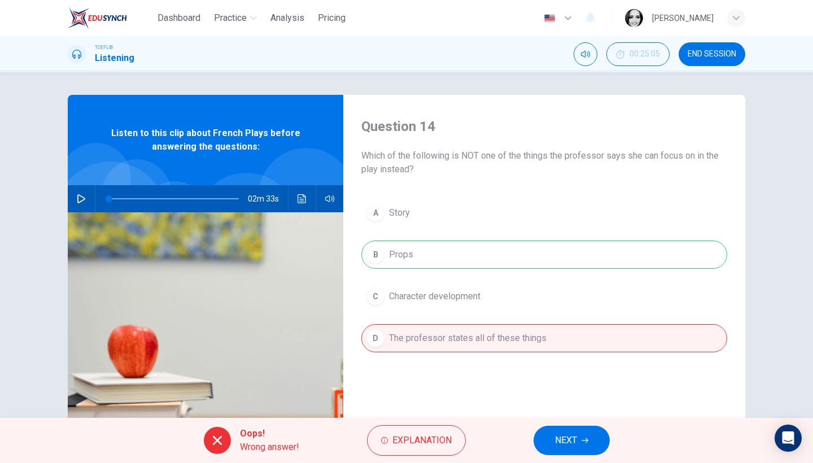
click at [568, 450] on button "NEXT" at bounding box center [571, 440] width 76 height 29
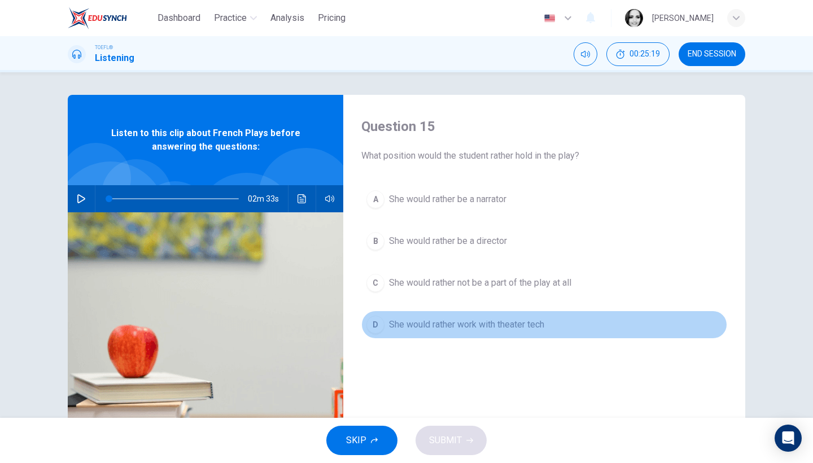
click at [497, 317] on button "D She would rather work with theater tech" at bounding box center [544, 324] width 366 height 28
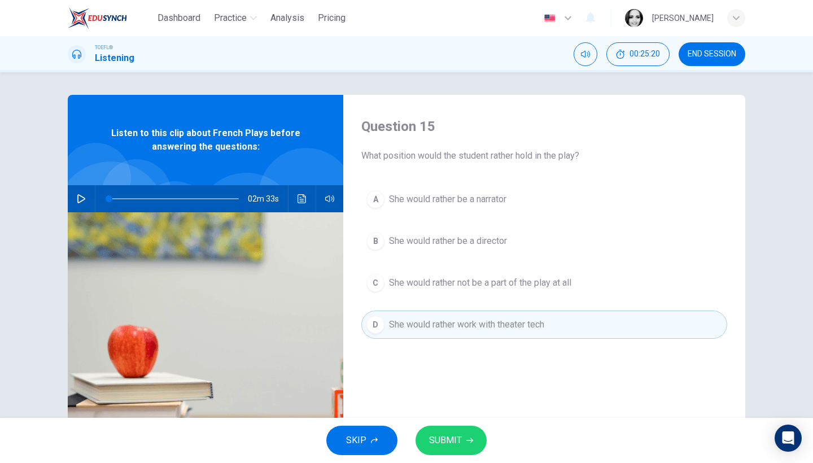
click at [471, 441] on icon "button" at bounding box center [469, 440] width 7 height 5
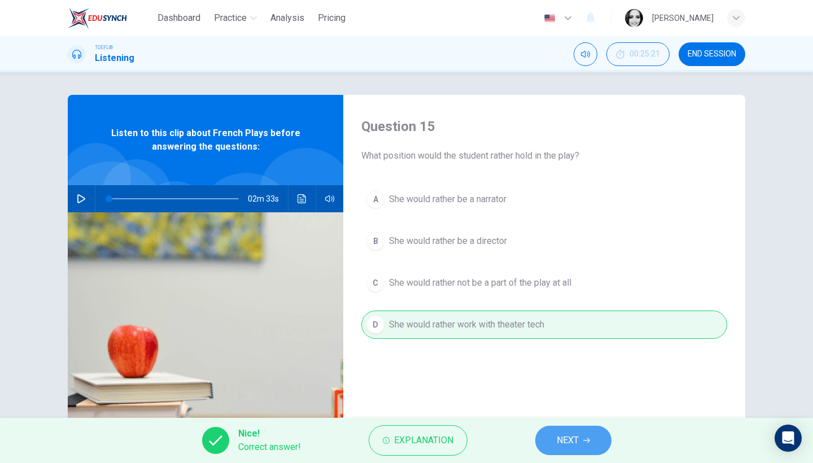
click at [577, 441] on span "NEXT" at bounding box center [568, 440] width 22 height 16
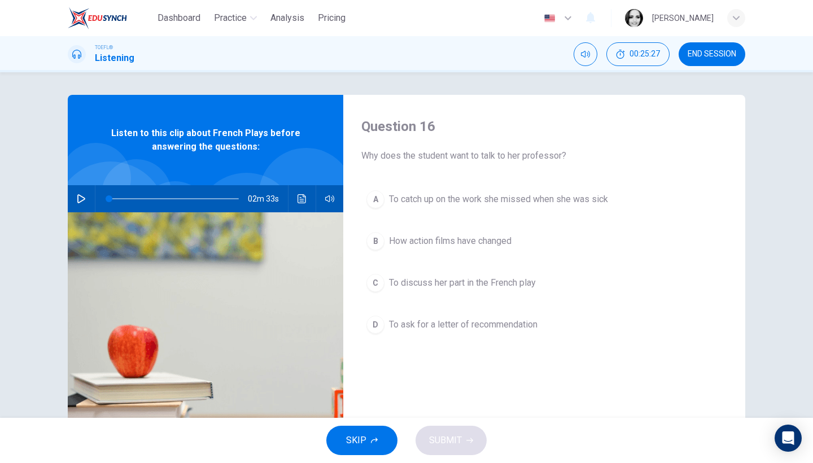
click at [472, 284] on span "To discuss her part in the French play" at bounding box center [462, 283] width 147 height 14
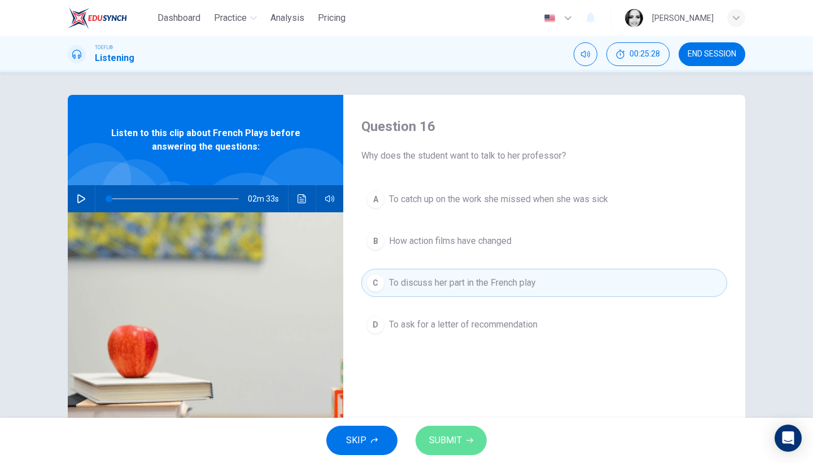
click at [470, 441] on icon "button" at bounding box center [469, 440] width 7 height 7
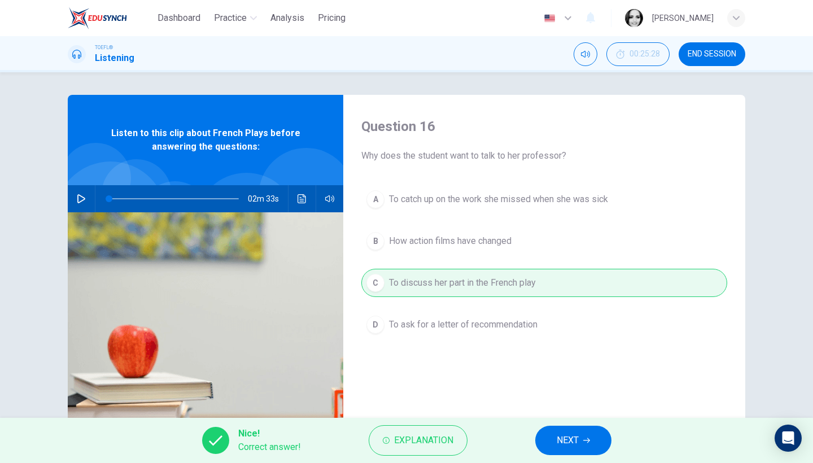
click at [585, 431] on button "NEXT" at bounding box center [573, 440] width 76 height 29
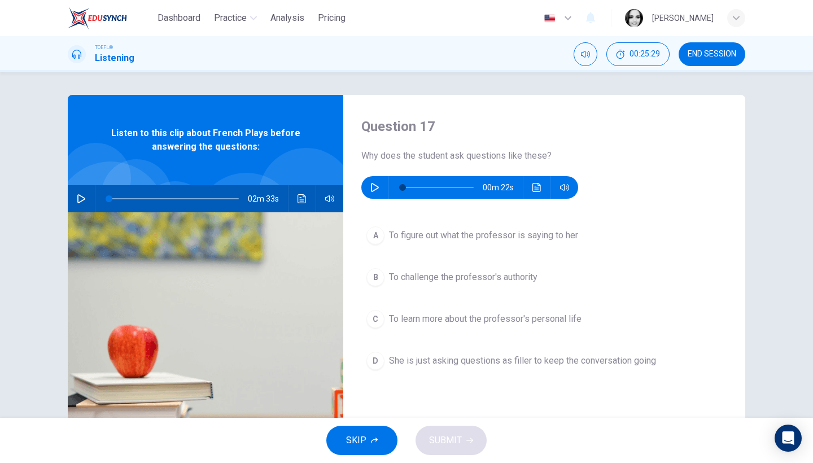
click at [370, 188] on icon "button" at bounding box center [374, 187] width 9 height 9
click at [378, 183] on button "button" at bounding box center [375, 187] width 18 height 23
type input "0"
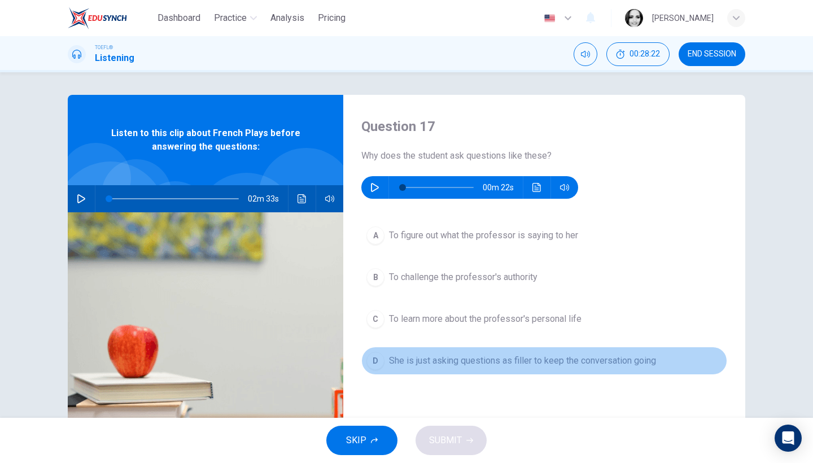
click at [500, 367] on span "She is just asking questions as filler to keep the conversation going" at bounding box center [522, 361] width 267 height 14
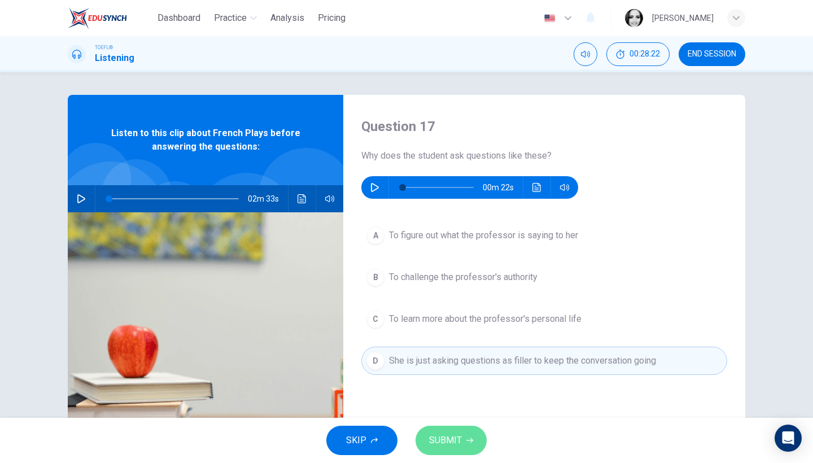
click at [472, 446] on button "SUBMIT" at bounding box center [450, 440] width 71 height 29
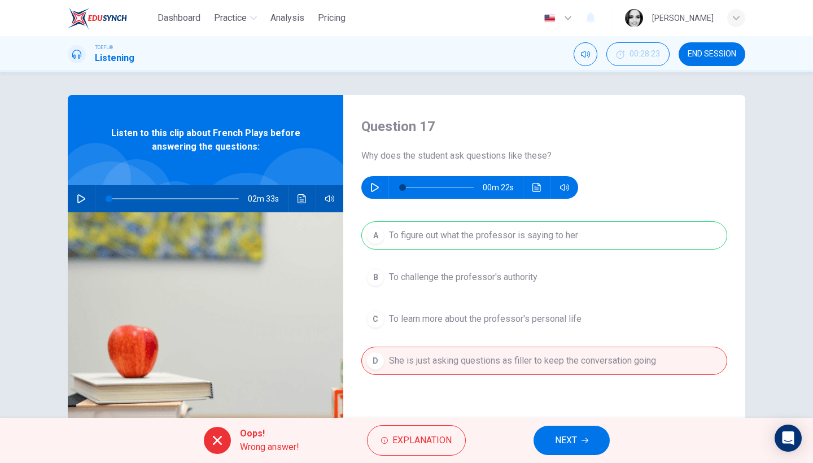
click at [572, 445] on span "NEXT" at bounding box center [566, 440] width 22 height 16
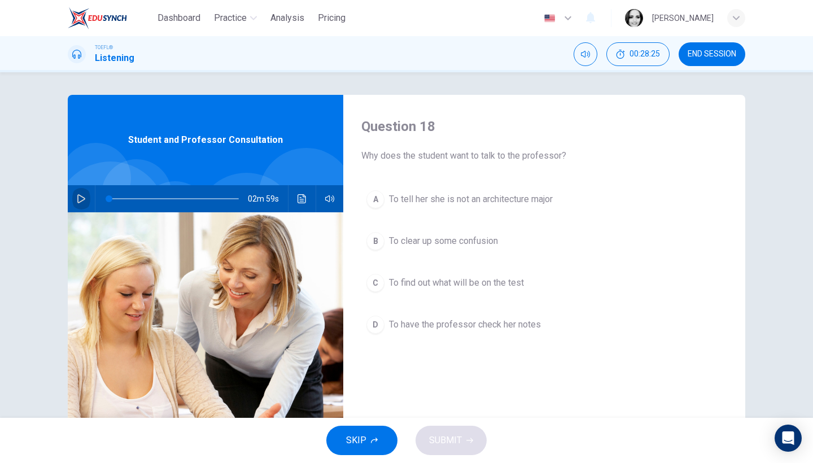
click at [78, 204] on button "button" at bounding box center [81, 198] width 18 height 27
click at [451, 251] on button "B To clear up some confusion" at bounding box center [544, 241] width 366 height 28
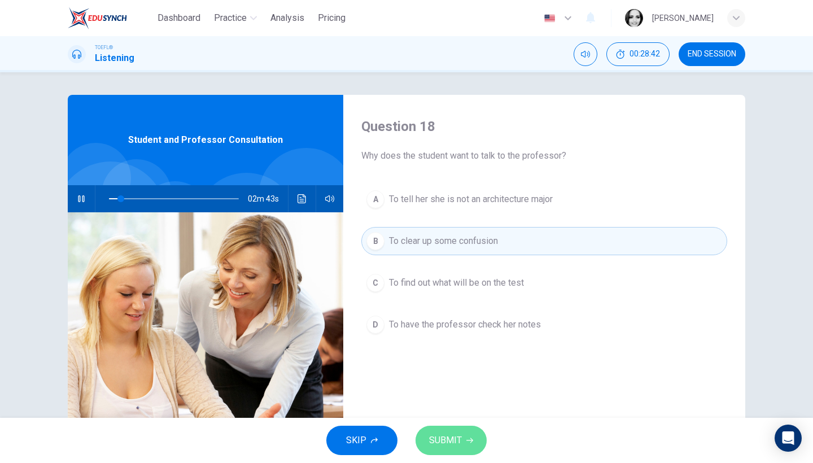
click at [444, 435] on span "SUBMIT" at bounding box center [445, 440] width 33 height 16
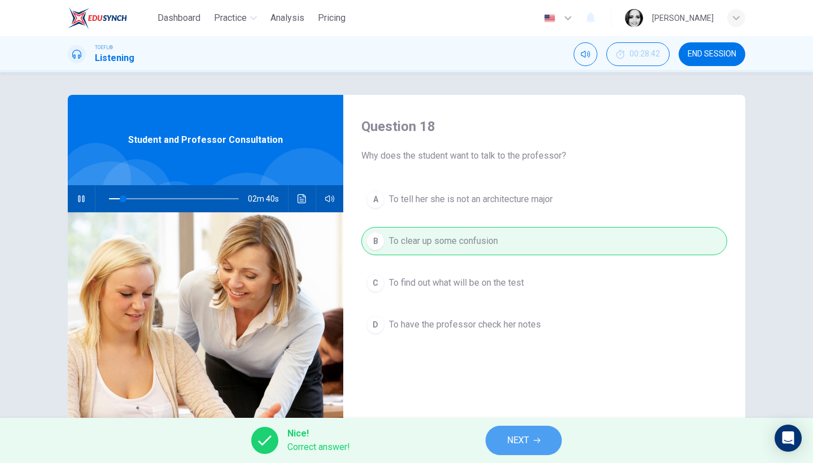
click at [524, 436] on span "NEXT" at bounding box center [518, 440] width 22 height 16
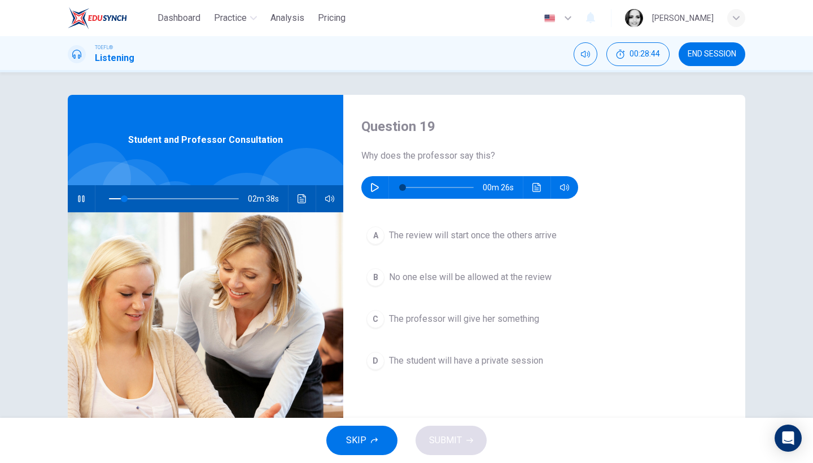
type input "12"
click at [725, 47] on button "END SESSION" at bounding box center [712, 54] width 67 height 24
